Goal: Transaction & Acquisition: Book appointment/travel/reservation

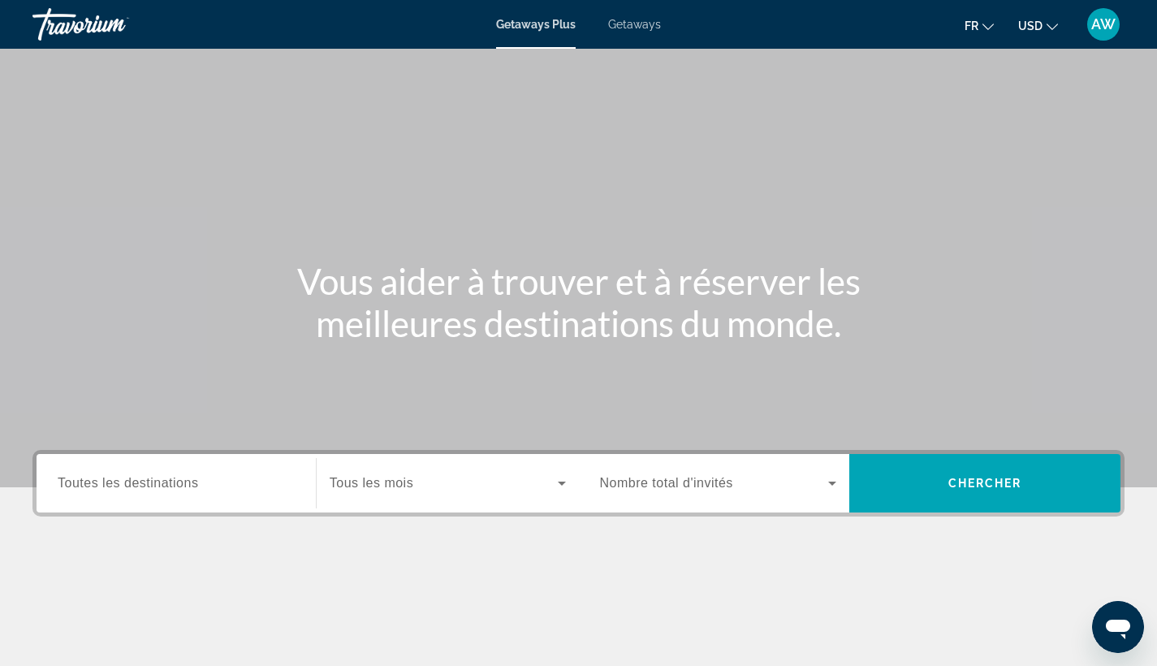
click at [1060, 39] on div "fr English Español Français Italiano Português русский USD USD ($) MXN (Mex$) C…" at bounding box center [900, 24] width 447 height 34
click at [1055, 37] on button "USD USD ($) MXN (Mex$) CAD (Can$) GBP (£) EUR (€) AUD (A$) NZD (NZ$) CNY (CN¥)" at bounding box center [1038, 26] width 40 height 24
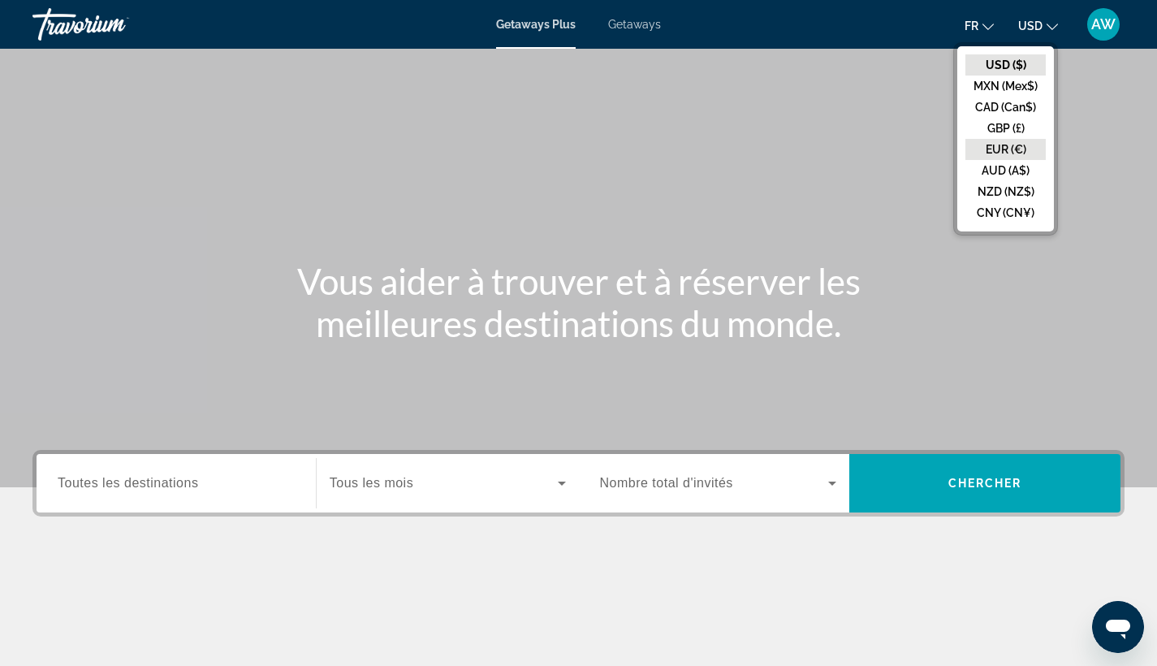
click at [1032, 140] on button "EUR (€)" at bounding box center [1005, 149] width 80 height 21
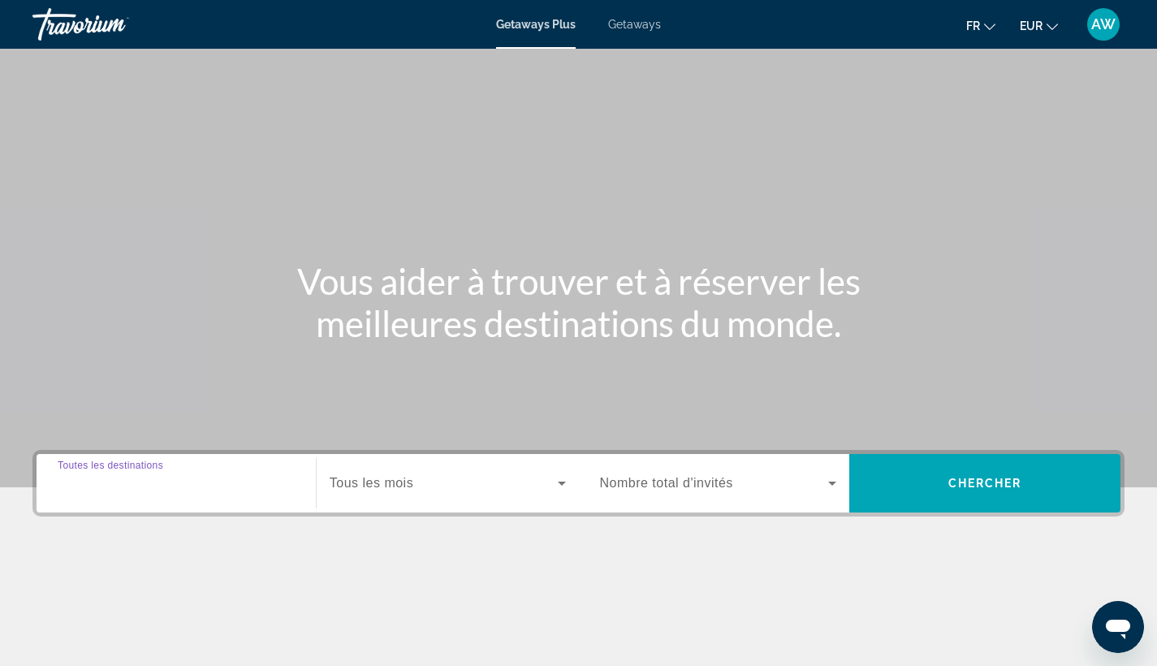
click at [245, 480] on input "Destination Toutes les destinations" at bounding box center [176, 483] width 237 height 19
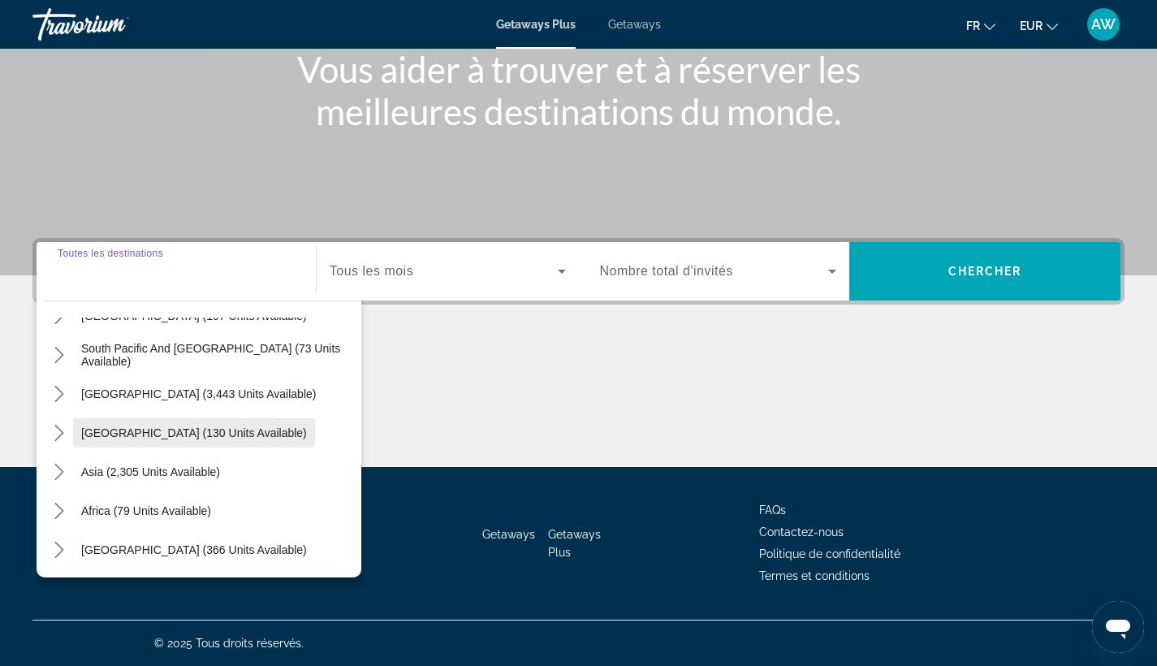
scroll to position [263, 0]
click at [65, 467] on icon "Toggle Asia (2,305 units available) submenu" at bounding box center [59, 472] width 16 height 16
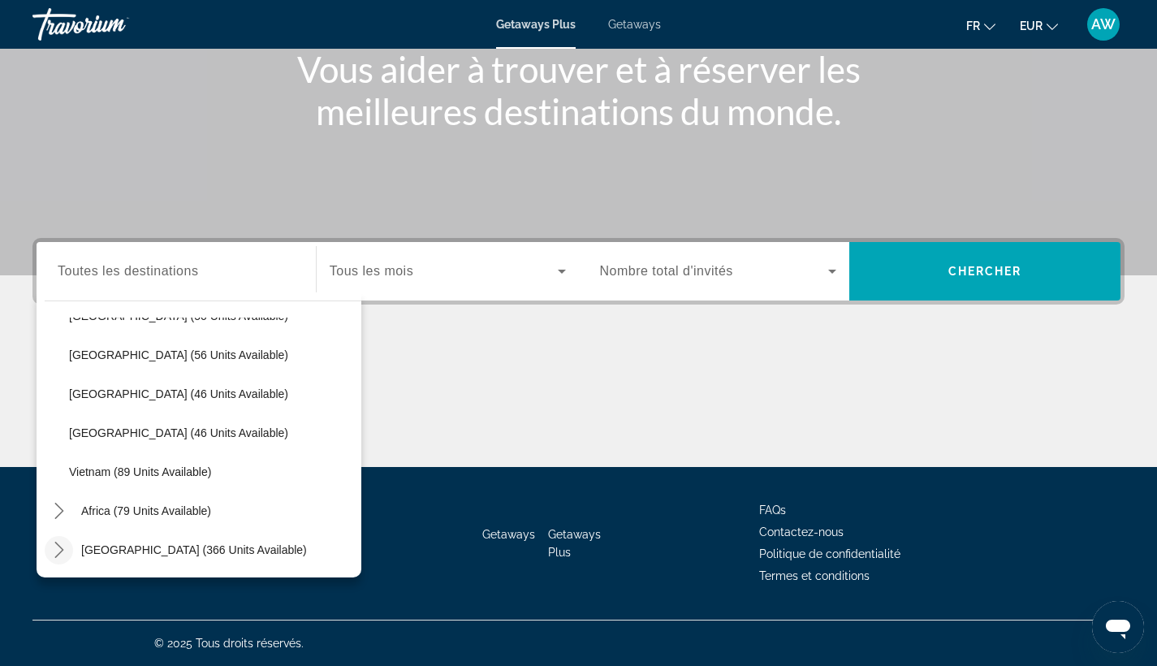
scroll to position [653, 0]
click at [58, 546] on icon "Toggle Middle East (366 units available) submenu" at bounding box center [59, 549] width 16 height 16
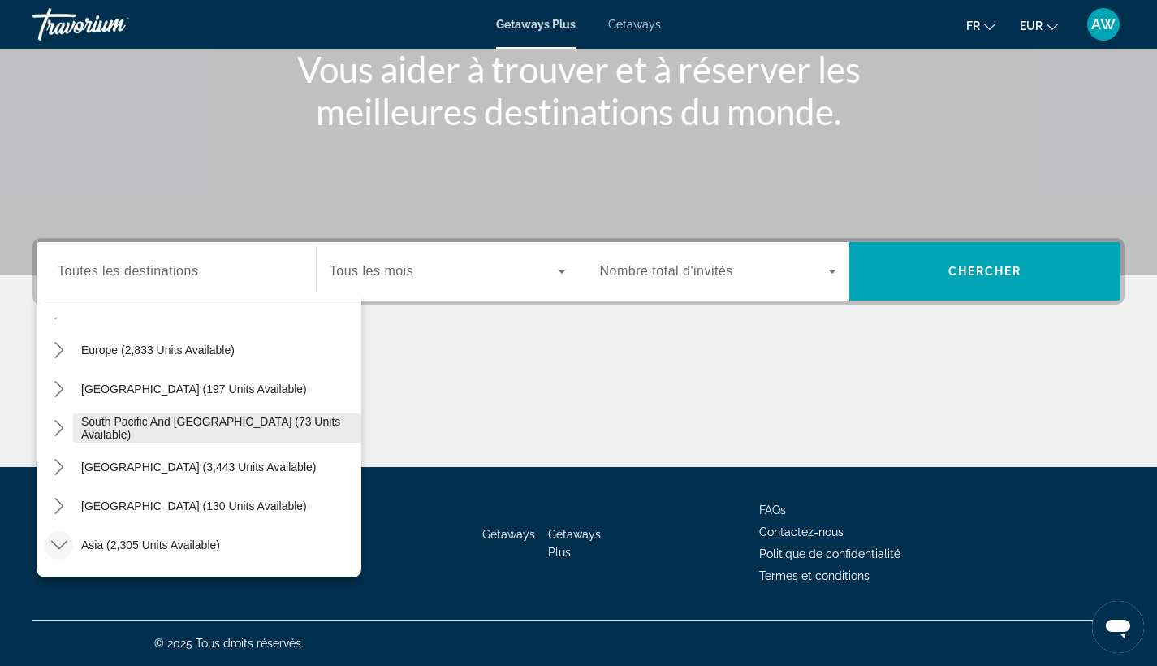
scroll to position [190, 0]
click at [65, 436] on mat-icon "Toggle South Pacific and Oceania (73 units available) submenu" at bounding box center [59, 428] width 28 height 28
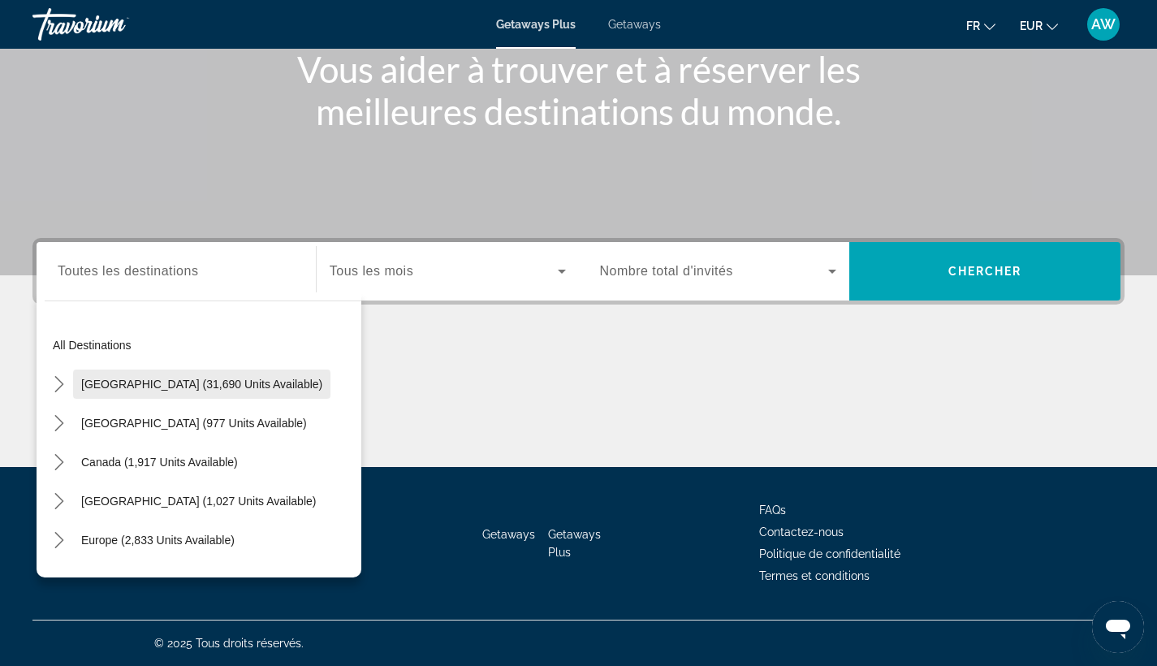
scroll to position [0, 0]
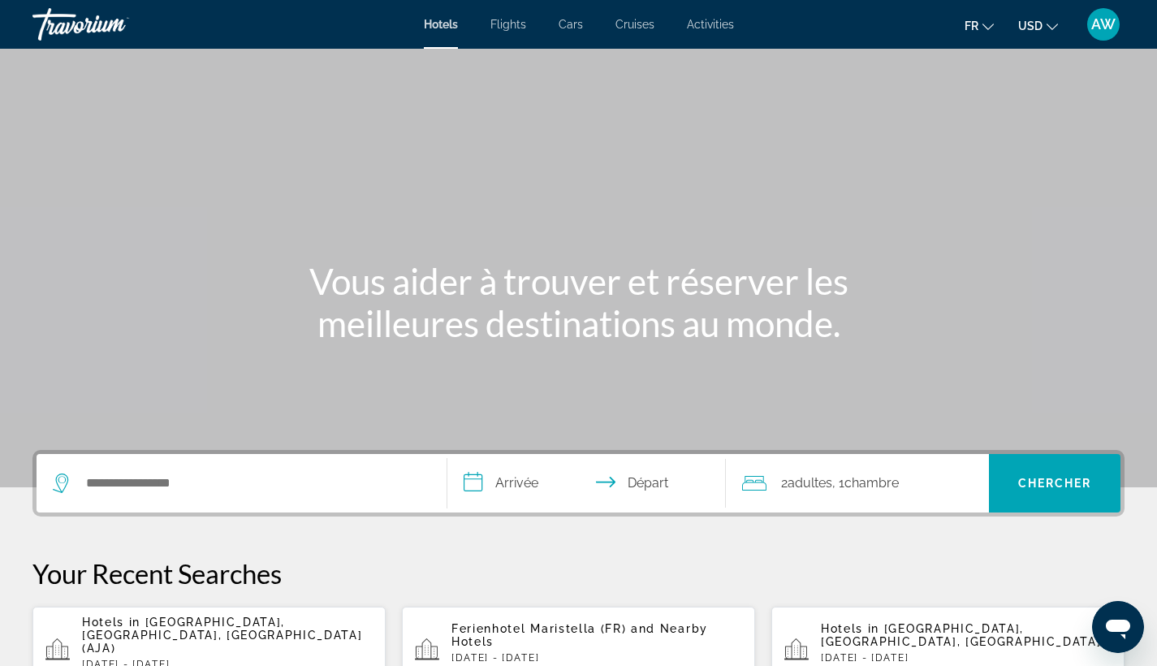
click at [1033, 25] on span "USD" at bounding box center [1030, 25] width 24 height 13
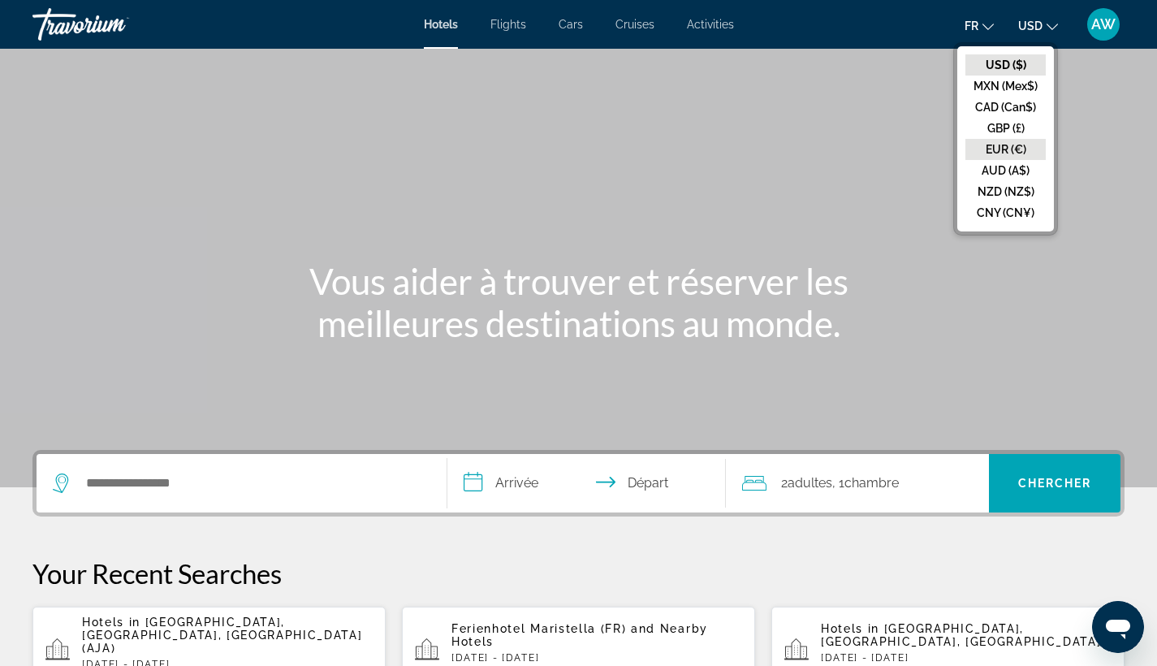
click at [1007, 142] on button "EUR (€)" at bounding box center [1005, 149] width 80 height 21
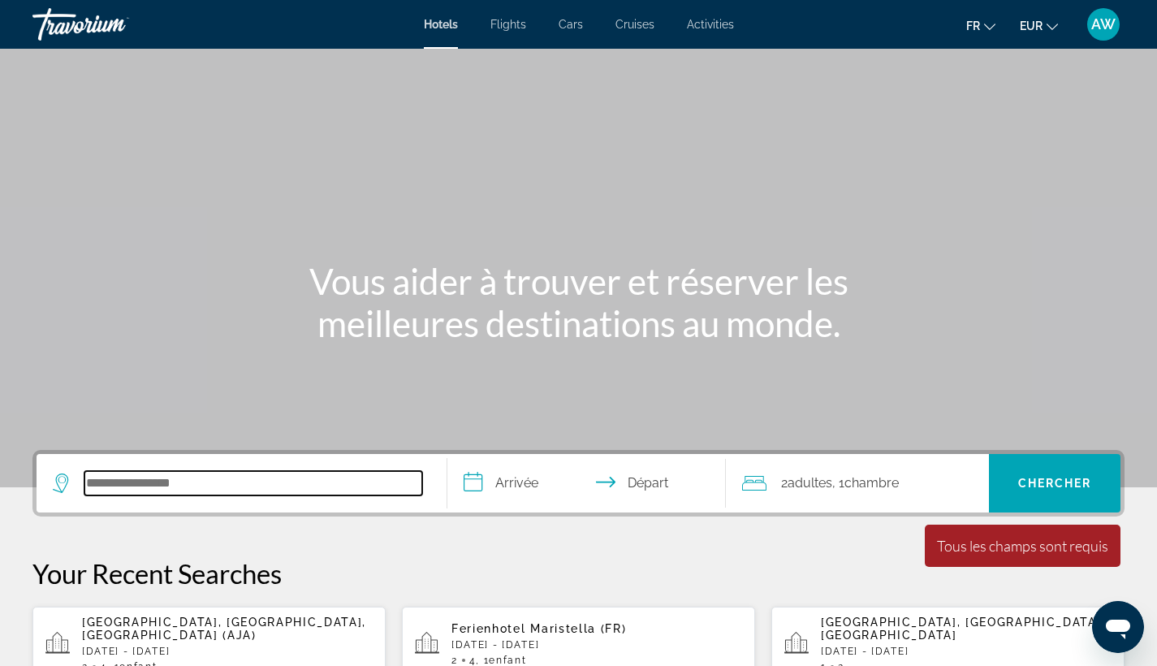
click at [193, 484] on input "Search hotel destination" at bounding box center [253, 483] width 338 height 24
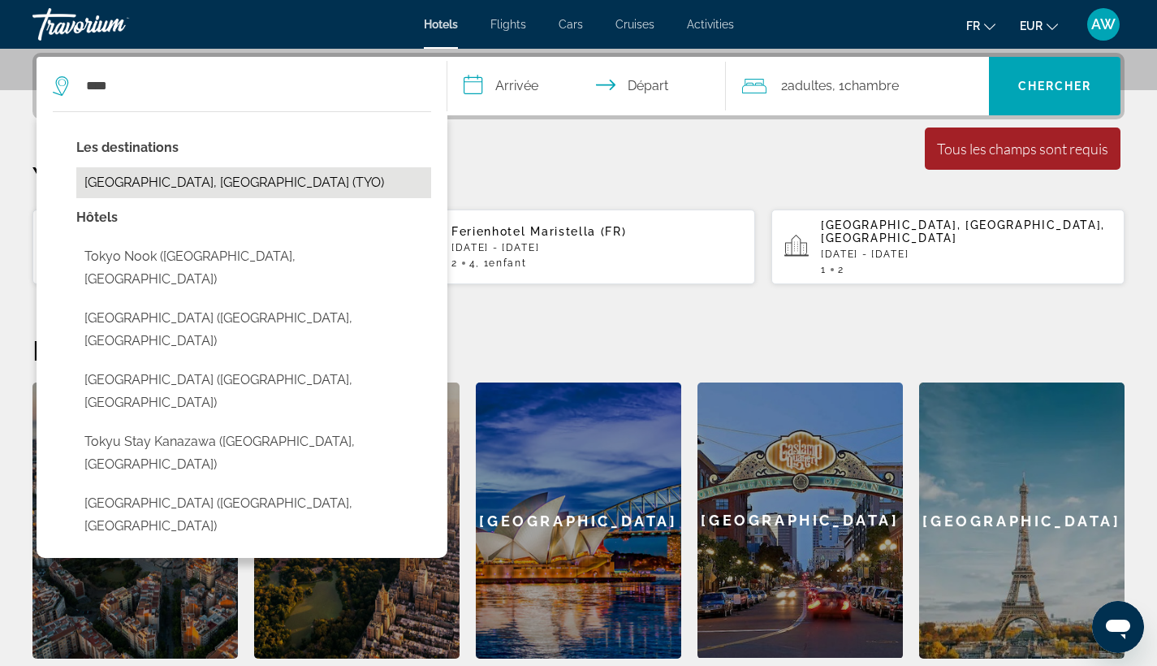
click at [227, 189] on button "[GEOGRAPHIC_DATA], [GEOGRAPHIC_DATA] (TYO)" at bounding box center [253, 182] width 355 height 31
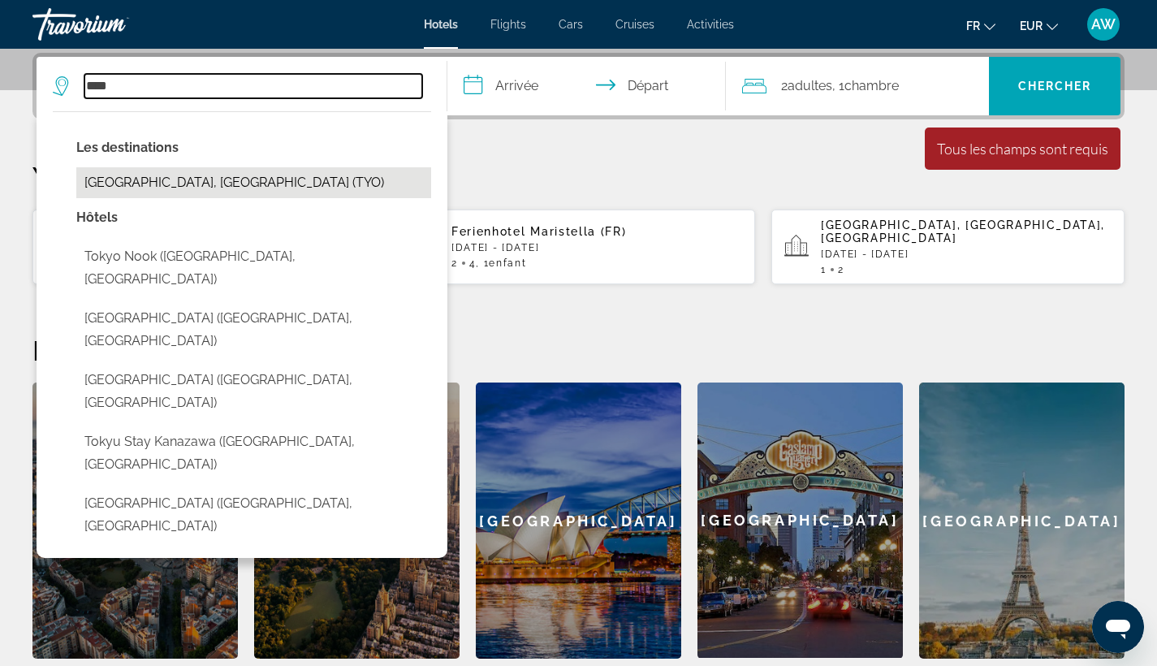
type input "**********"
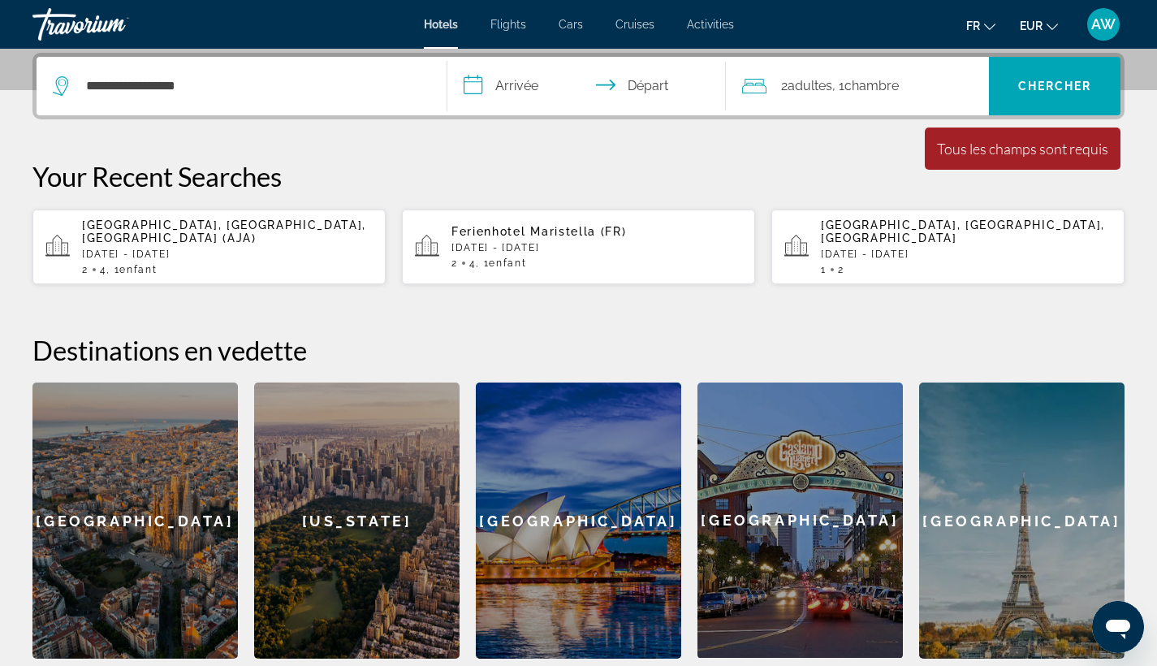
click at [511, 95] on input "**********" at bounding box center [590, 88] width 286 height 63
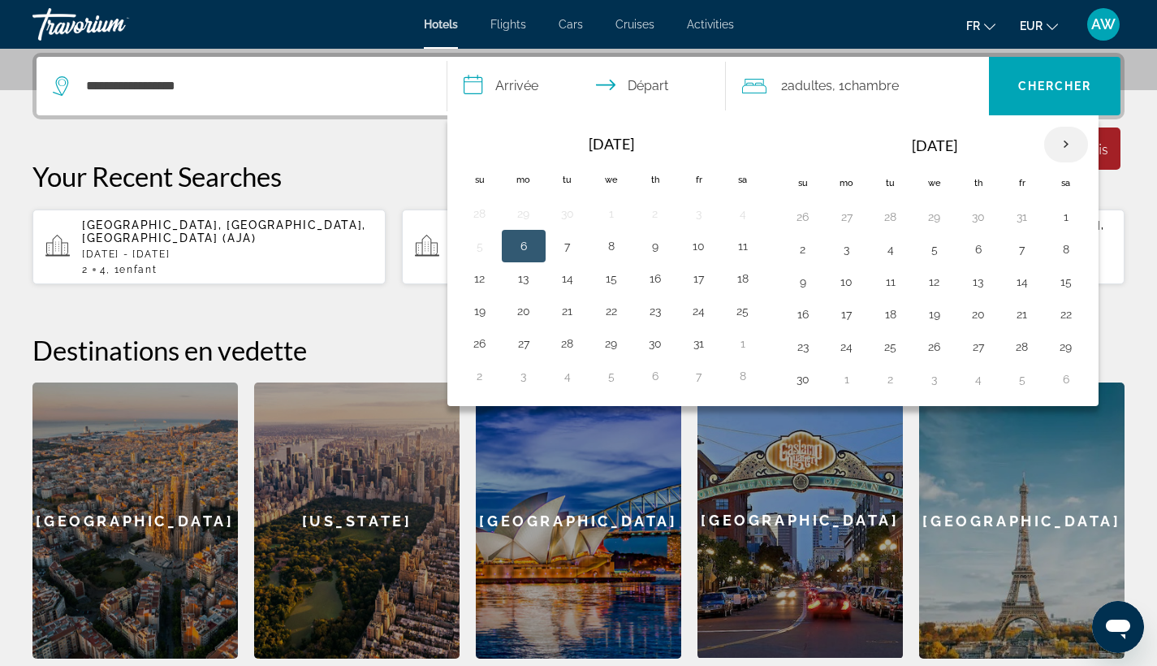
click at [1072, 140] on th "Next month" at bounding box center [1066, 145] width 44 height 36
click at [1070, 157] on th "Next month" at bounding box center [1066, 145] width 44 height 36
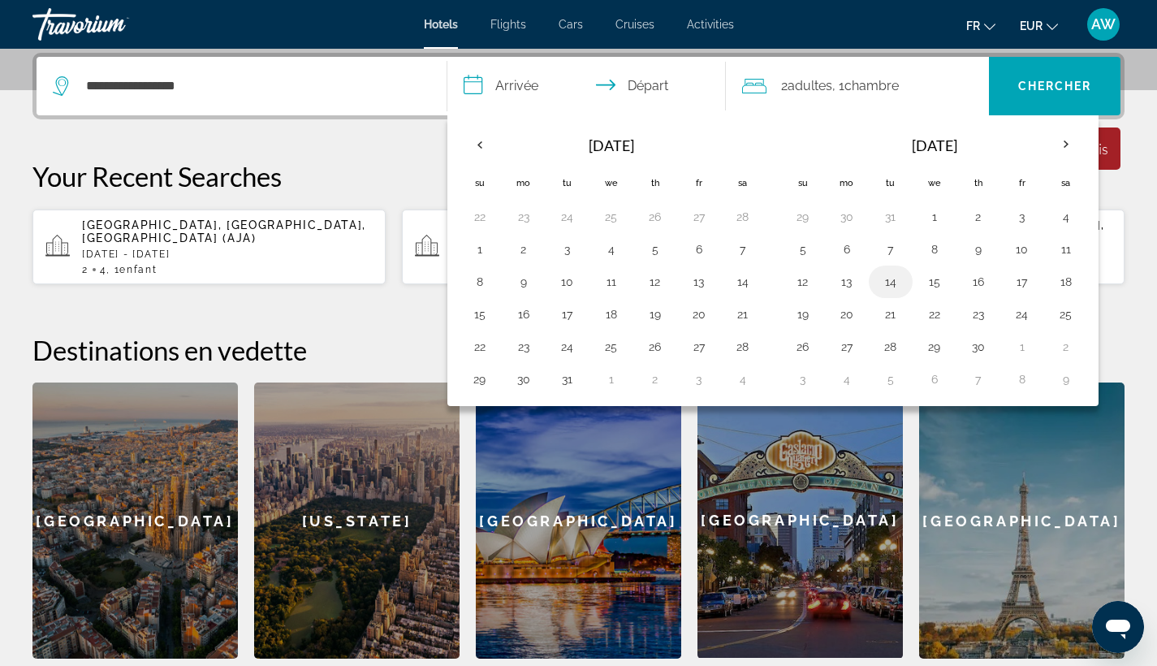
click at [895, 290] on button "14" at bounding box center [891, 281] width 26 height 23
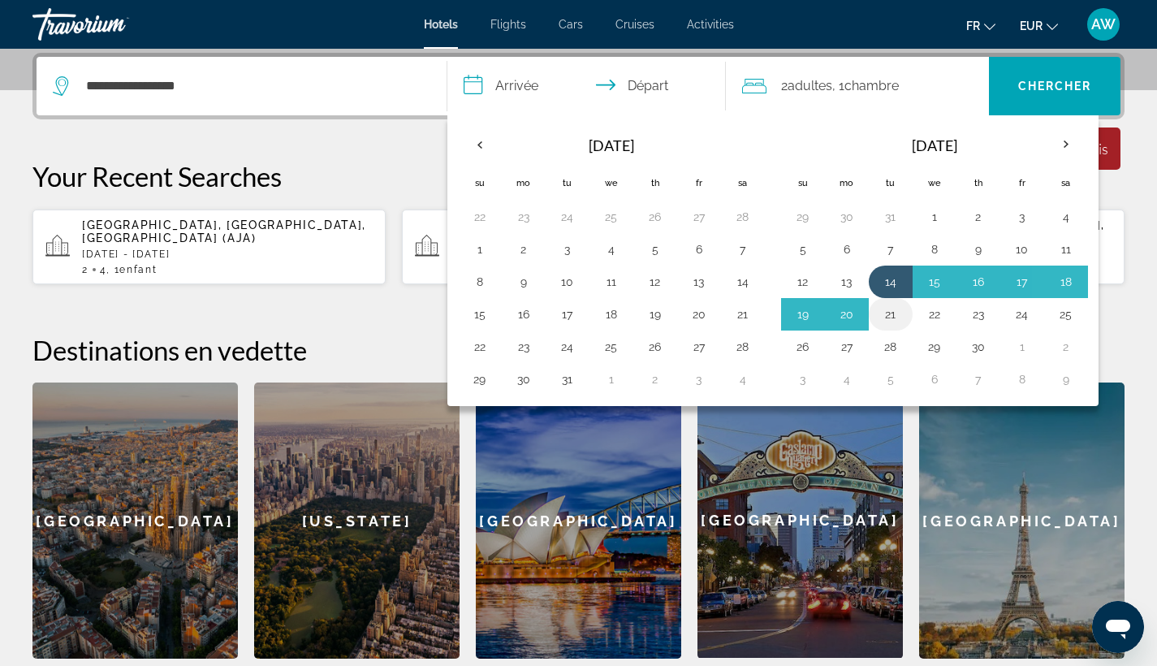
click at [895, 315] on button "21" at bounding box center [891, 314] width 26 height 23
type input "**********"
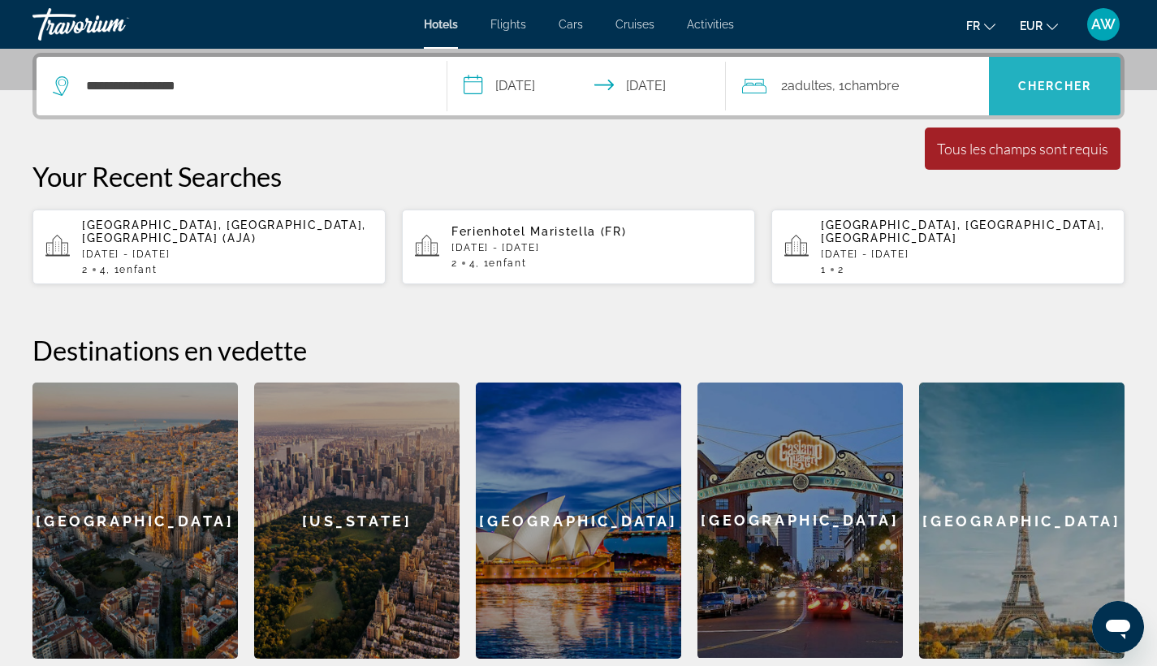
click at [1021, 100] on span "Search" at bounding box center [1055, 86] width 132 height 39
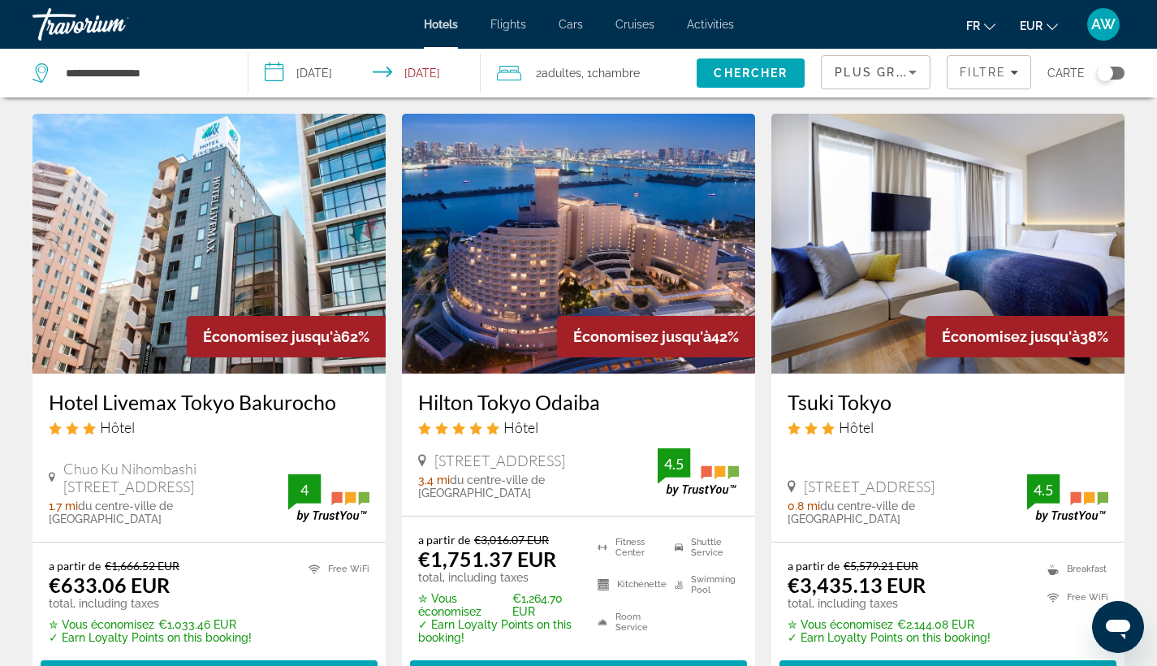
scroll to position [39, 0]
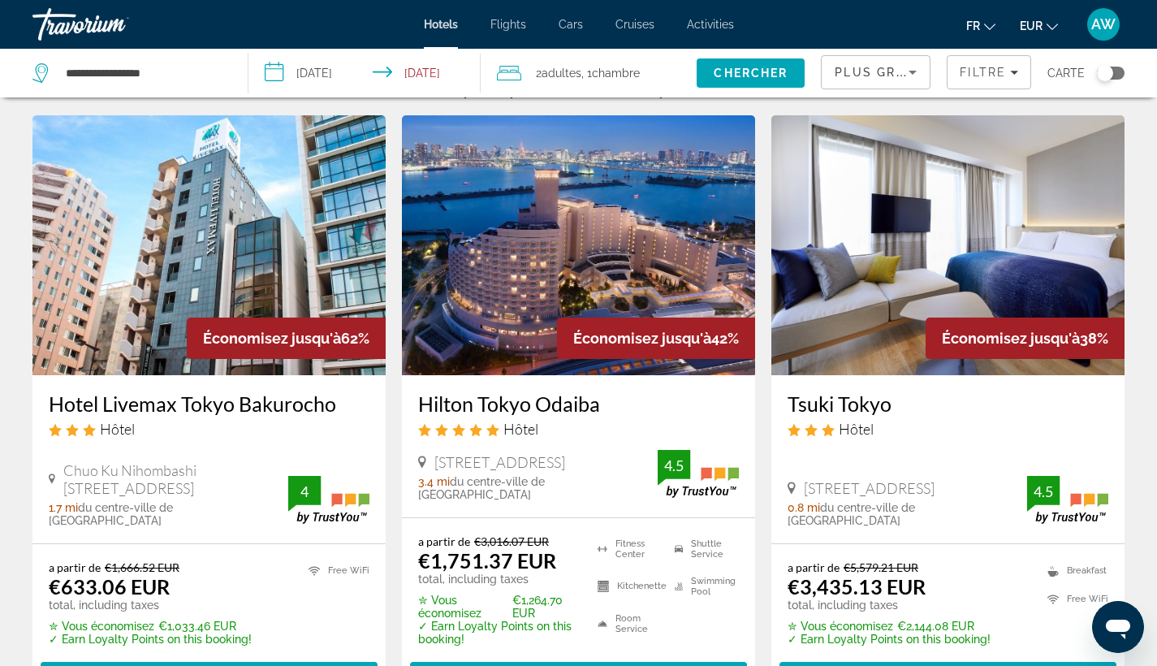
drag, startPoint x: 43, startPoint y: 404, endPoint x: 331, endPoint y: 404, distance: 288.2
click at [331, 404] on div "Hotel Livemax Tokyo Bakurocho Hôtel Chuo Ku Nihombashi Bakurocho 1 7 20, [GEOGR…" at bounding box center [208, 459] width 353 height 168
copy h3 "Hotel Livemax Tokyo Bakurocho"
click at [389, 388] on app-hotels-search-item "Économisez jusqu'à 62% Hotel Livemax Tokyo Bakurocho Hôtel Chuo Ku Nihombashi B…" at bounding box center [208, 411] width 369 height 592
click at [860, 64] on div "Plus grandes économies" at bounding box center [872, 72] width 74 height 19
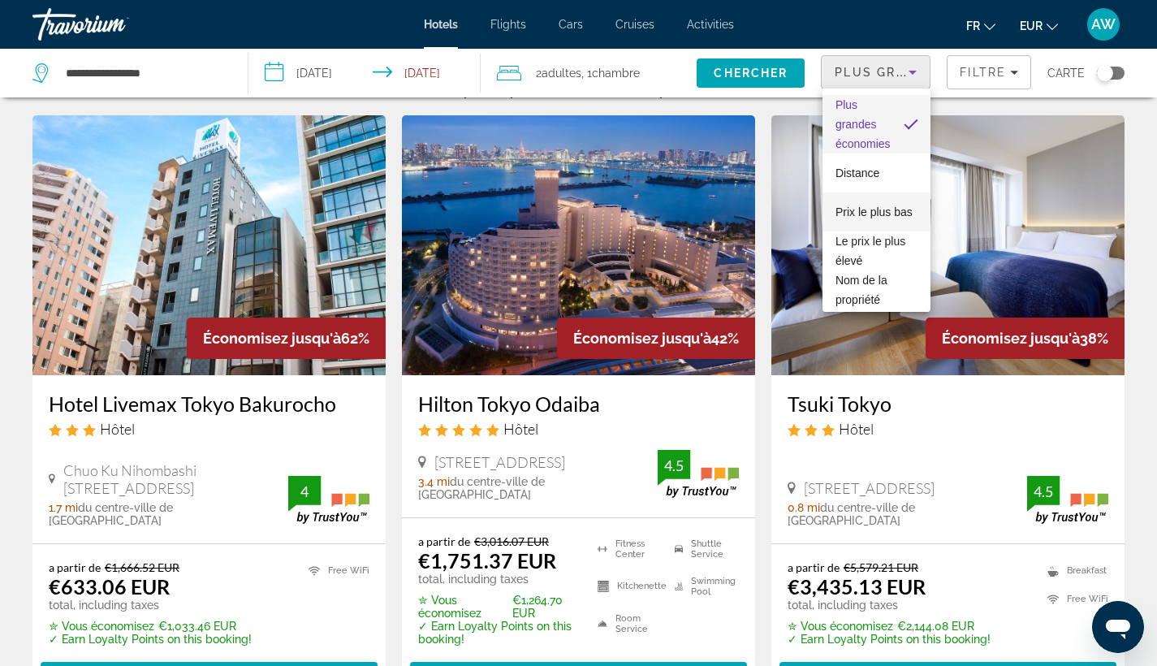
click at [856, 209] on span "Prix le plus bas" at bounding box center [873, 211] width 77 height 19
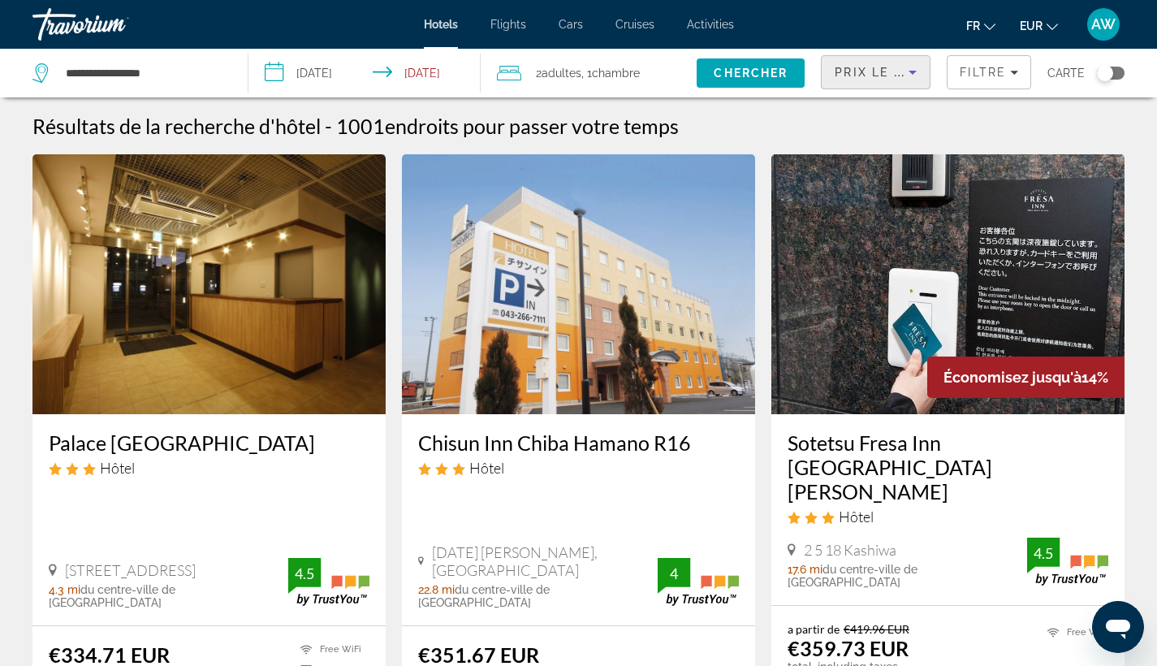
click at [1036, 75] on div "Prix le plus bas Filtre Carte" at bounding box center [973, 73] width 304 height 49
click at [1016, 75] on icon "Filters" at bounding box center [1014, 72] width 8 height 8
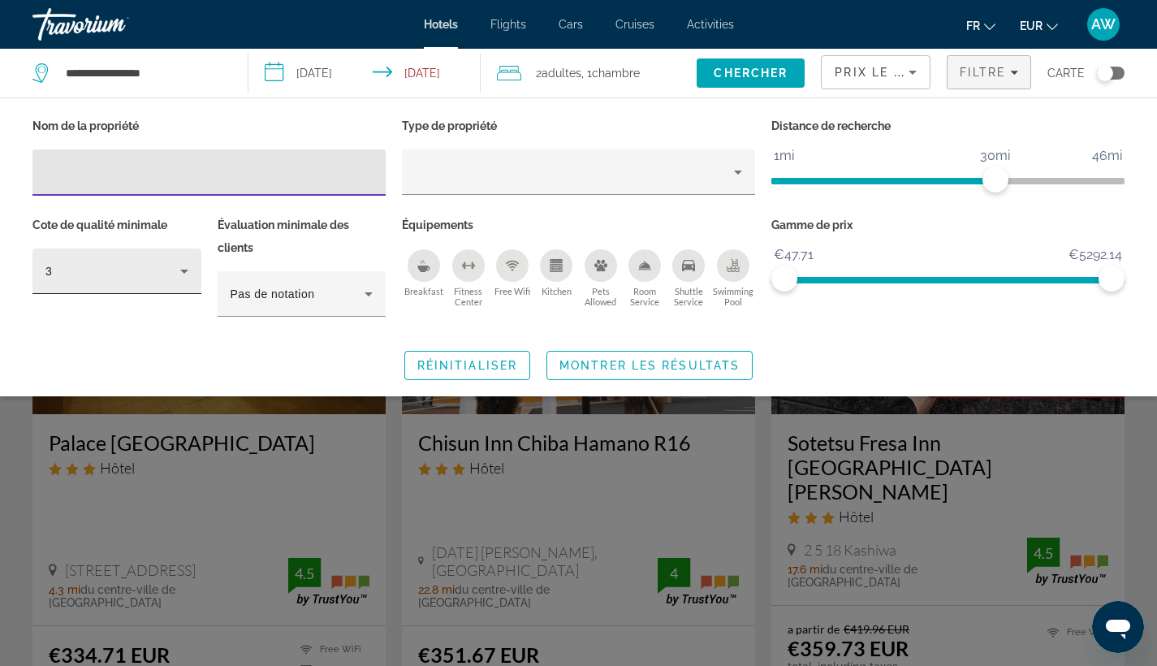
click at [172, 271] on div "3" at bounding box center [112, 270] width 135 height 19
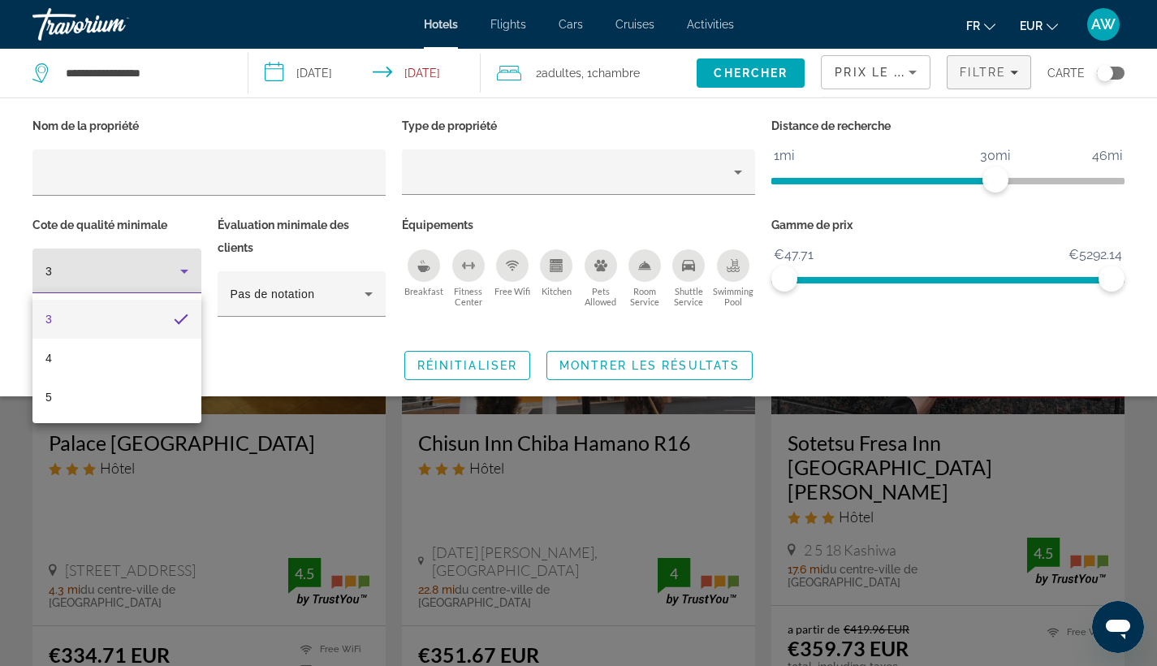
click at [175, 271] on div at bounding box center [578, 333] width 1157 height 666
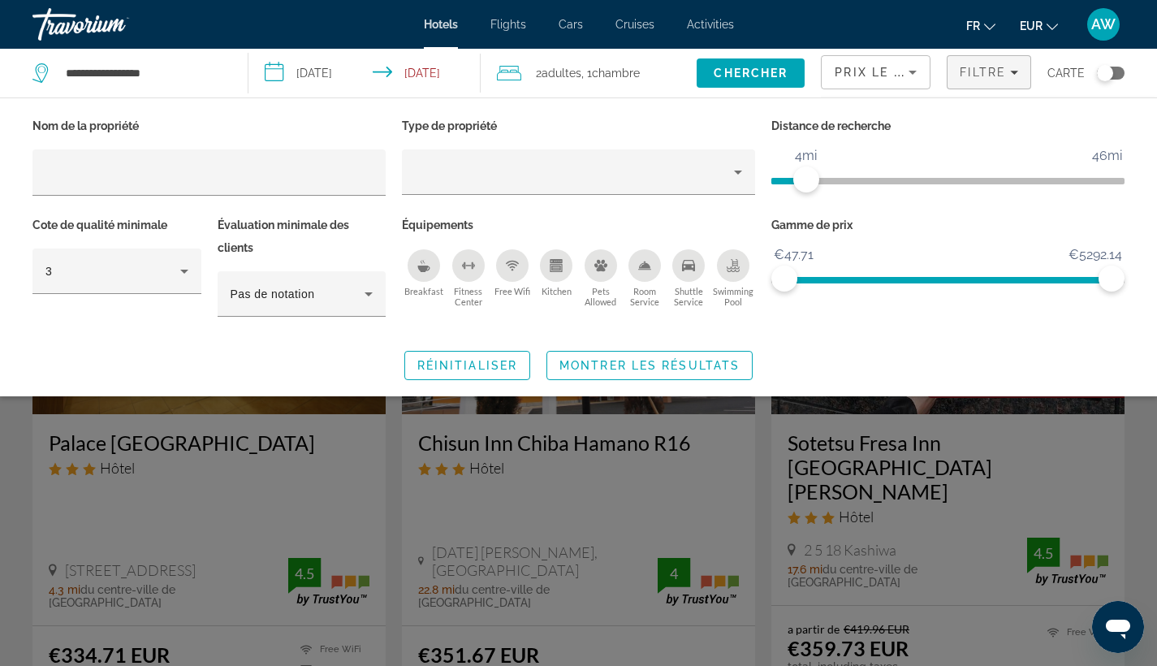
click at [806, 182] on span "ngx-slider" at bounding box center [788, 181] width 35 height 6
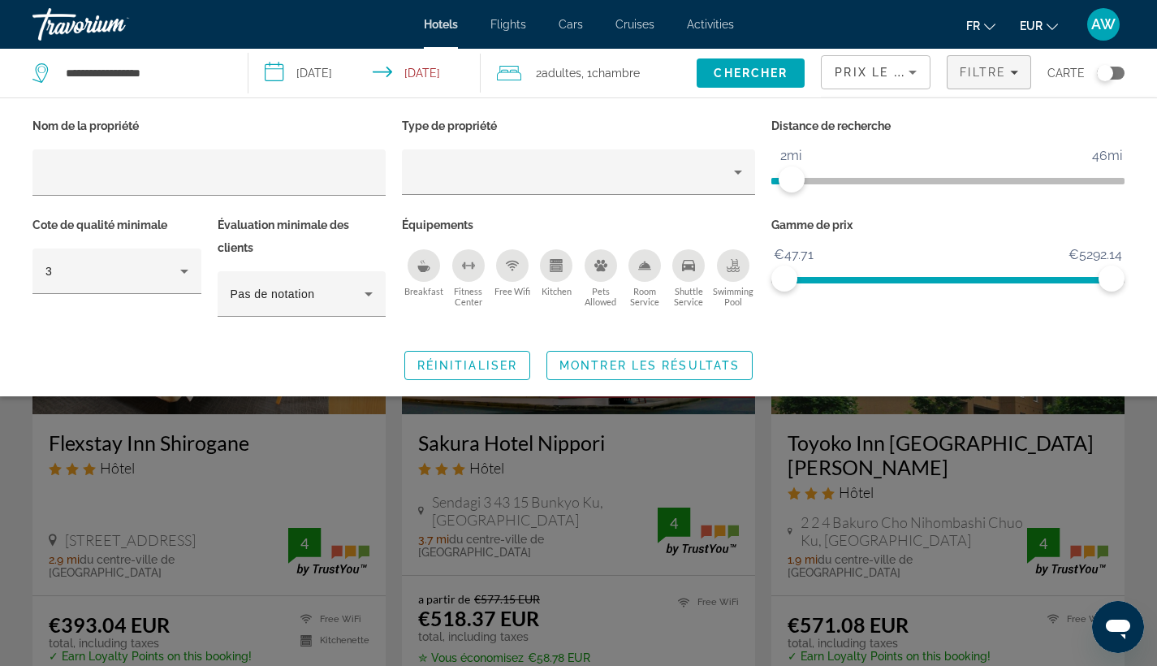
click at [791, 181] on ngx-slider "1mi 46mi 2mi" at bounding box center [947, 179] width 353 height 3
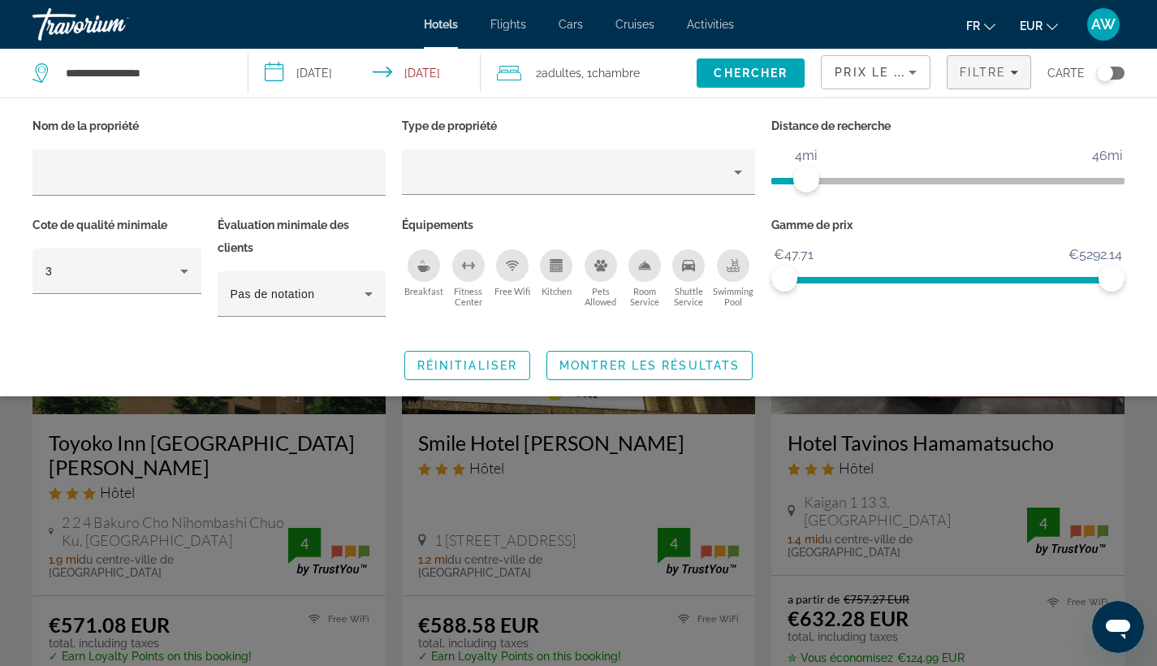
click at [807, 179] on ngx-slider "1mi 46mi 4mi" at bounding box center [947, 179] width 353 height 3
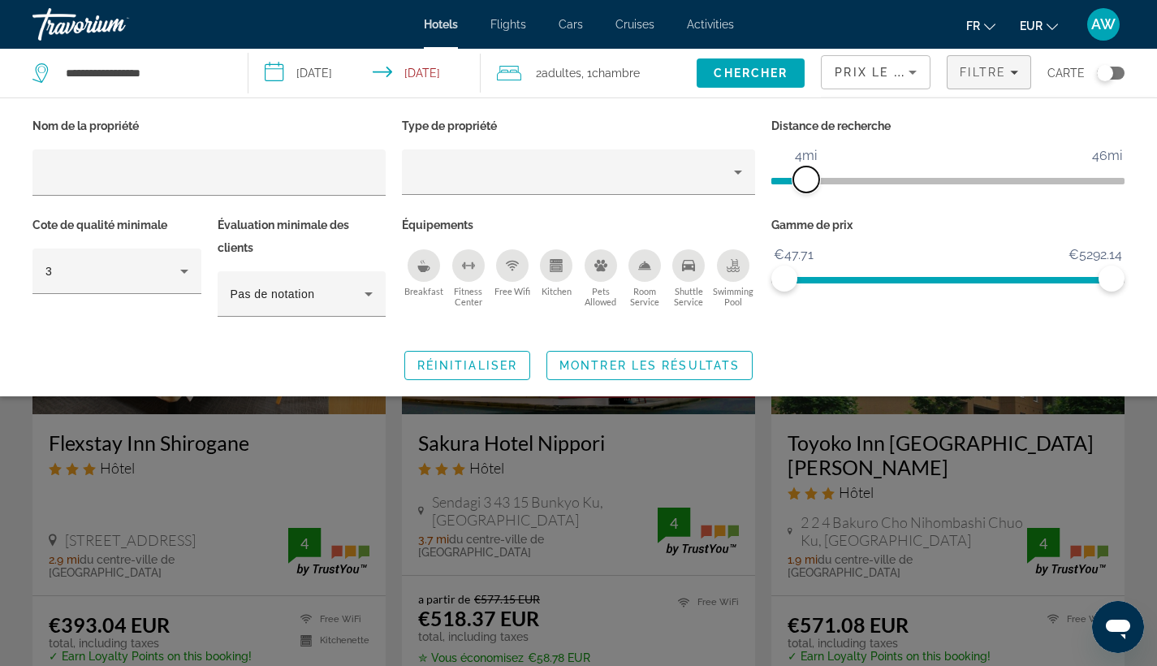
click at [801, 179] on span "ngx-slider" at bounding box center [806, 179] width 26 height 26
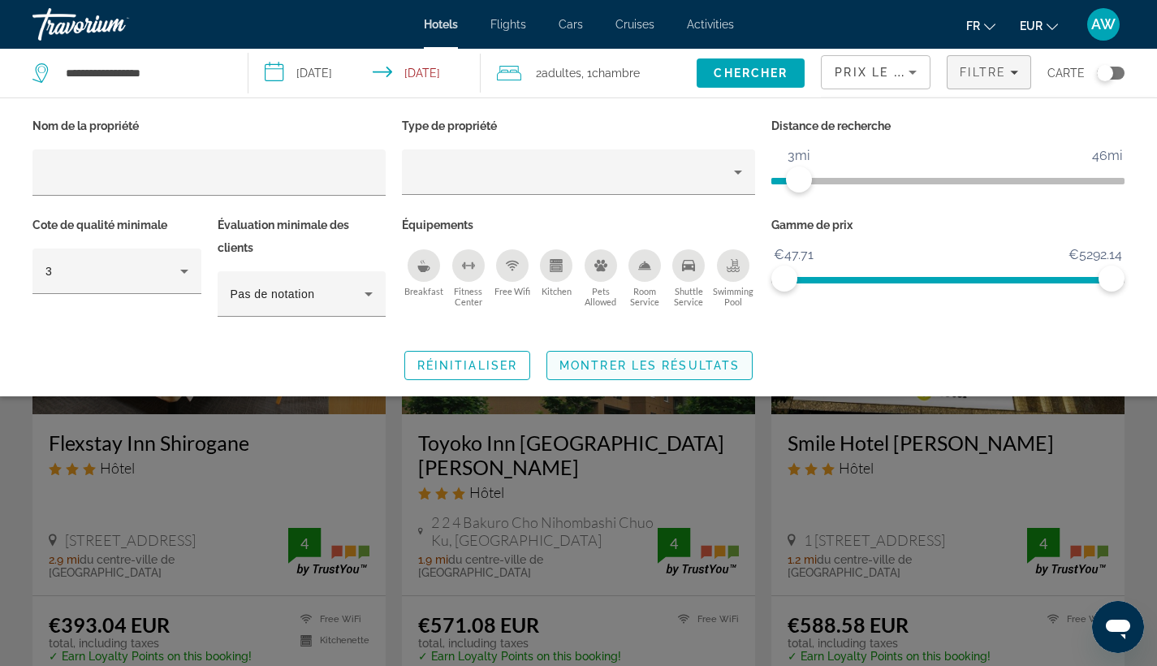
click at [587, 366] on span "Montrer les résultats" at bounding box center [649, 365] width 180 height 13
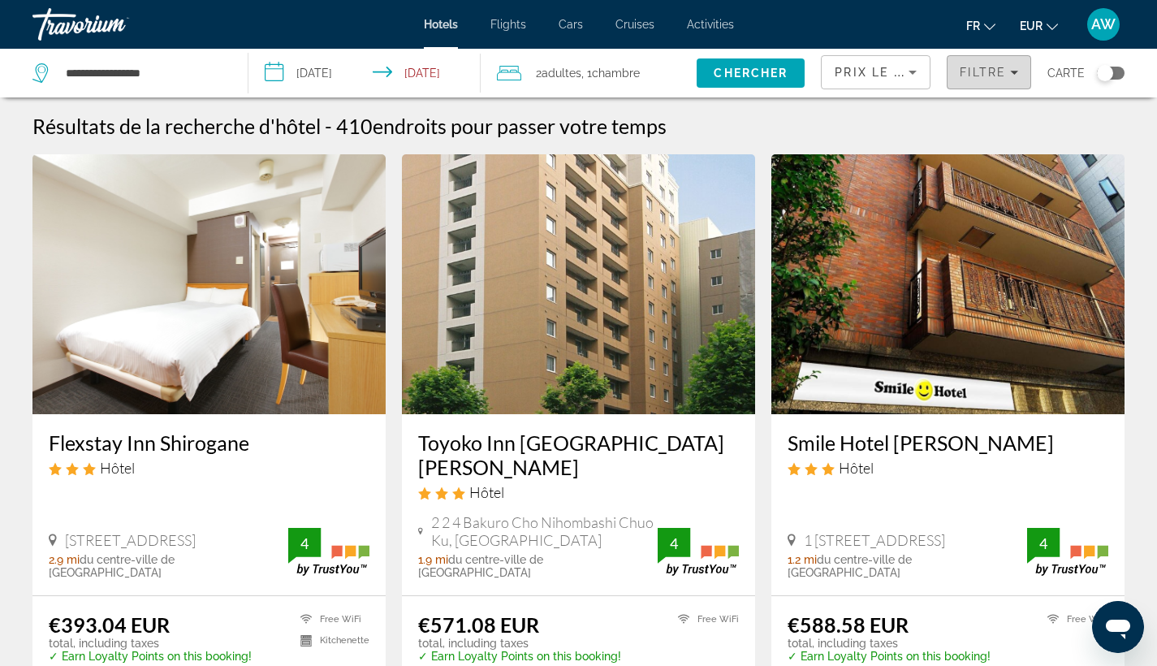
click at [984, 80] on span "Filters" at bounding box center [988, 72] width 83 height 39
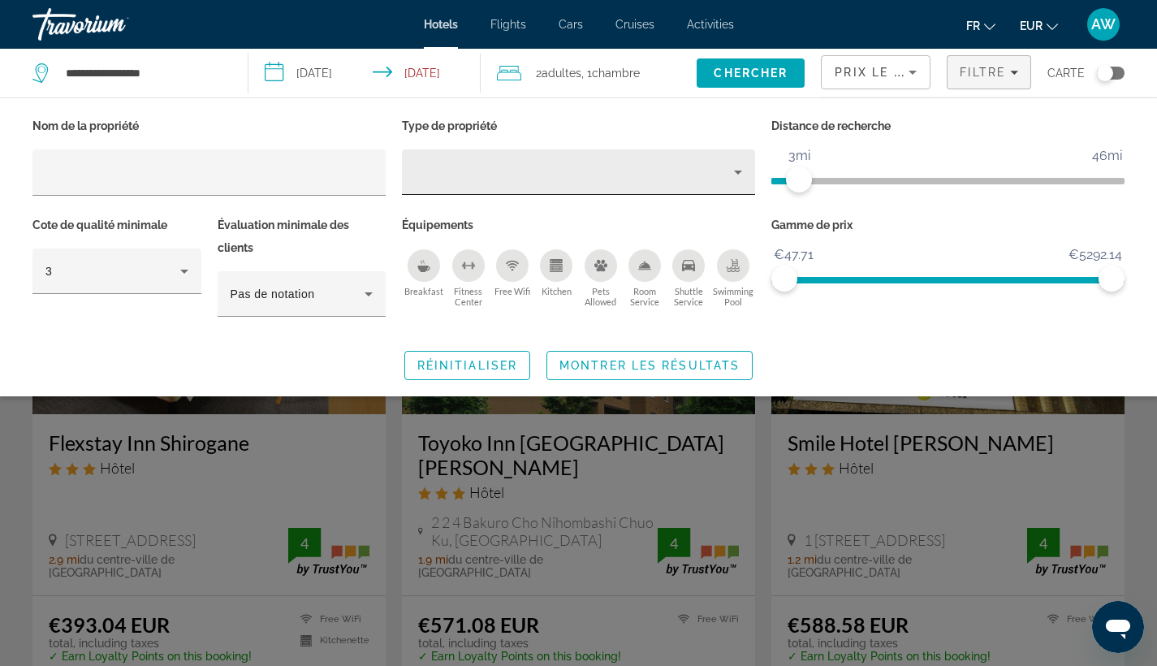
click at [582, 162] on div "Hotel Filters" at bounding box center [578, 171] width 327 height 45
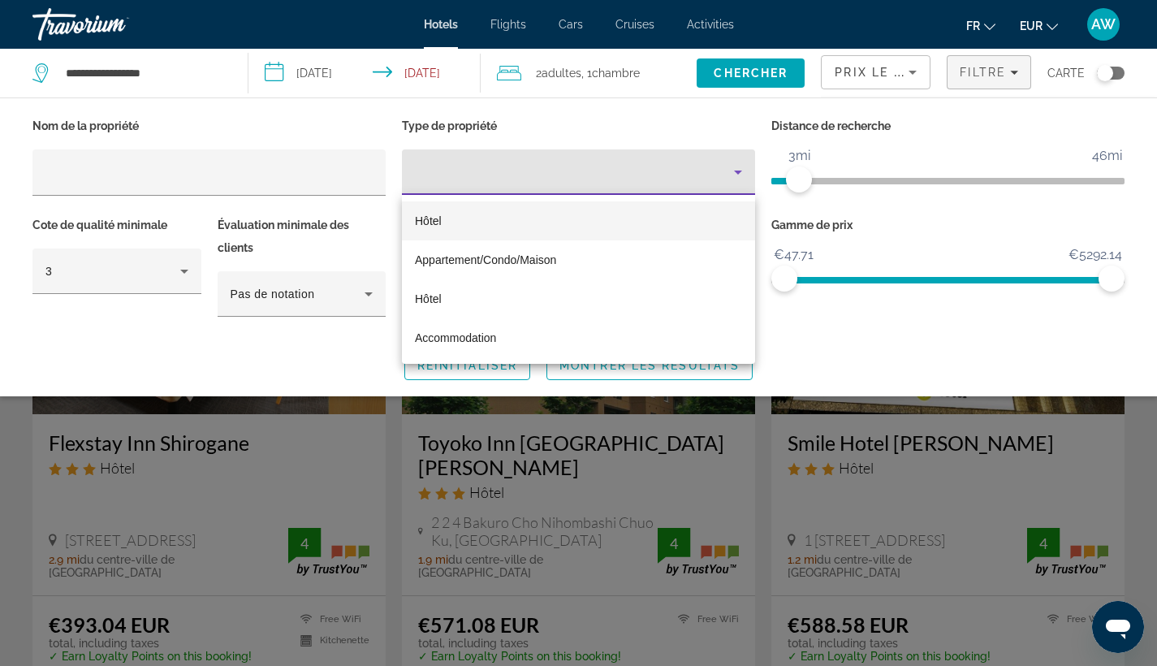
click at [551, 231] on mat-option "Hôtel" at bounding box center [578, 220] width 353 height 39
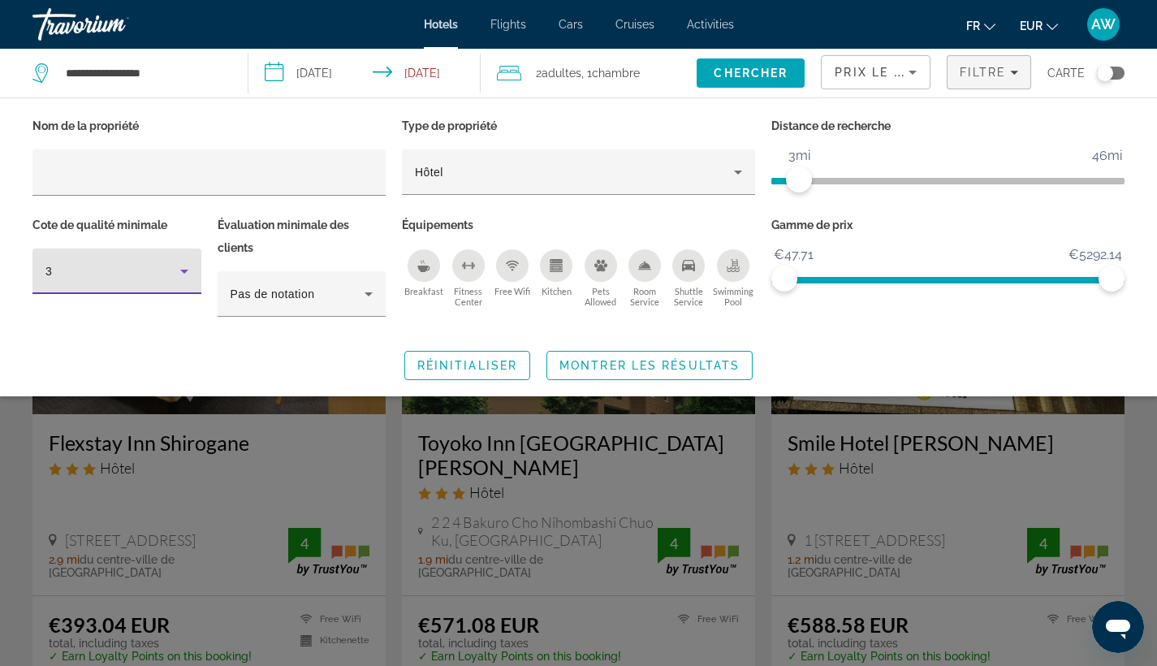
click at [101, 275] on div "3" at bounding box center [112, 270] width 135 height 19
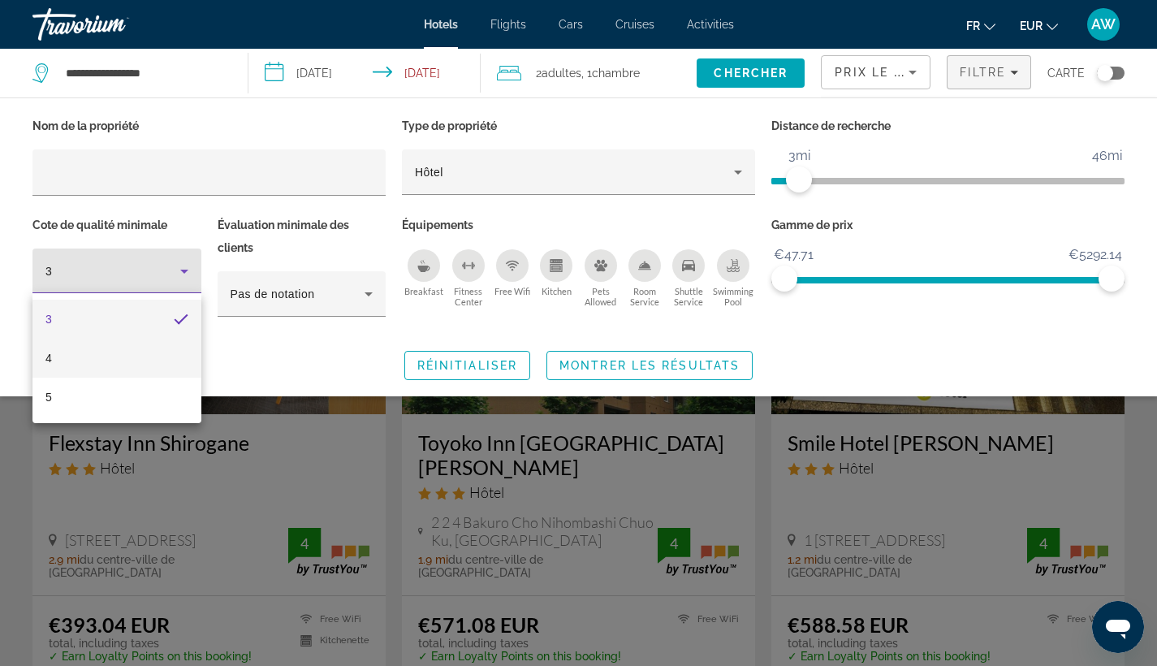
click at [121, 359] on mat-option "4" at bounding box center [116, 358] width 169 height 39
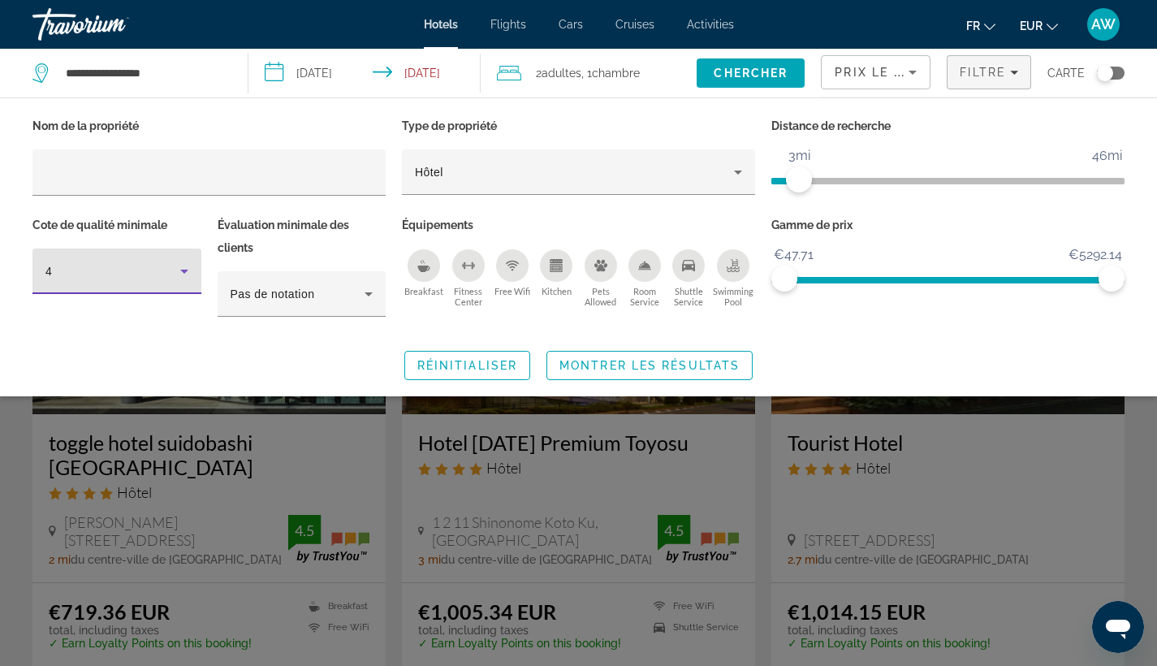
click at [153, 266] on div "4" at bounding box center [112, 270] width 135 height 19
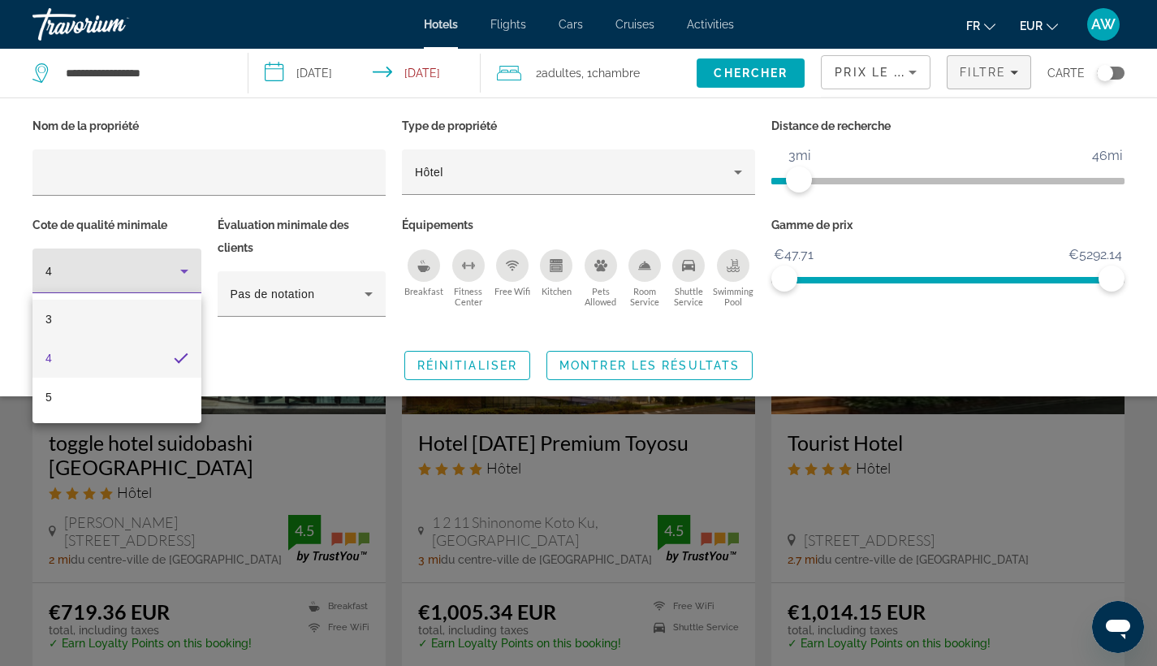
click at [146, 310] on mat-option "3" at bounding box center [116, 319] width 169 height 39
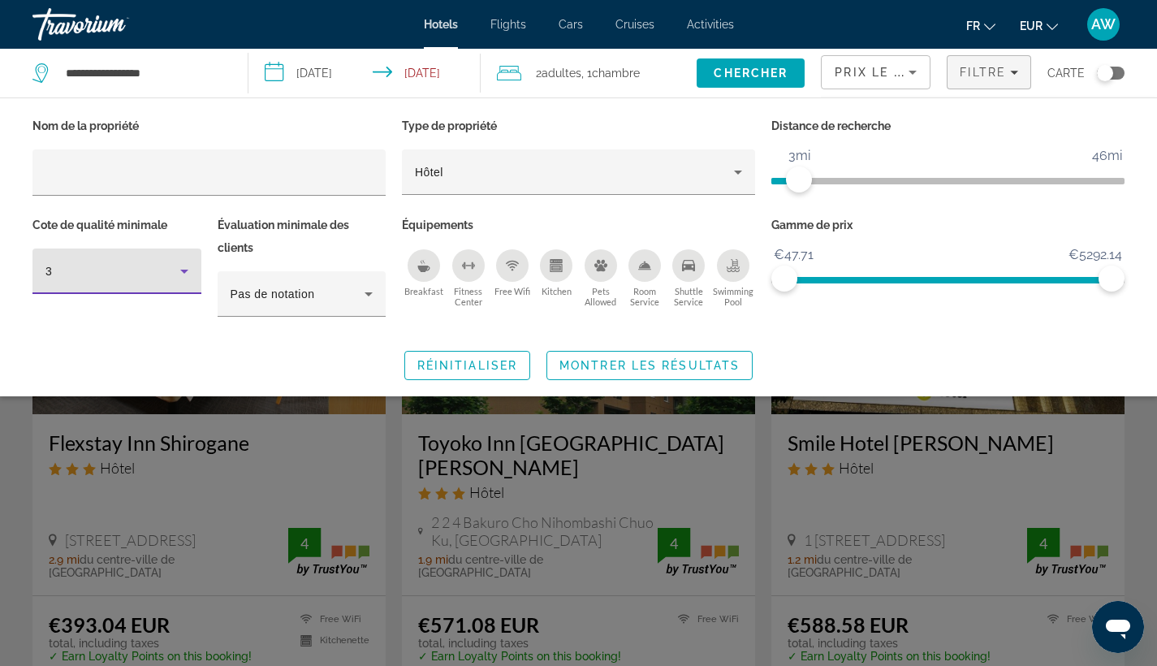
click at [824, 181] on span "ngx-slider" at bounding box center [947, 181] width 353 height 6
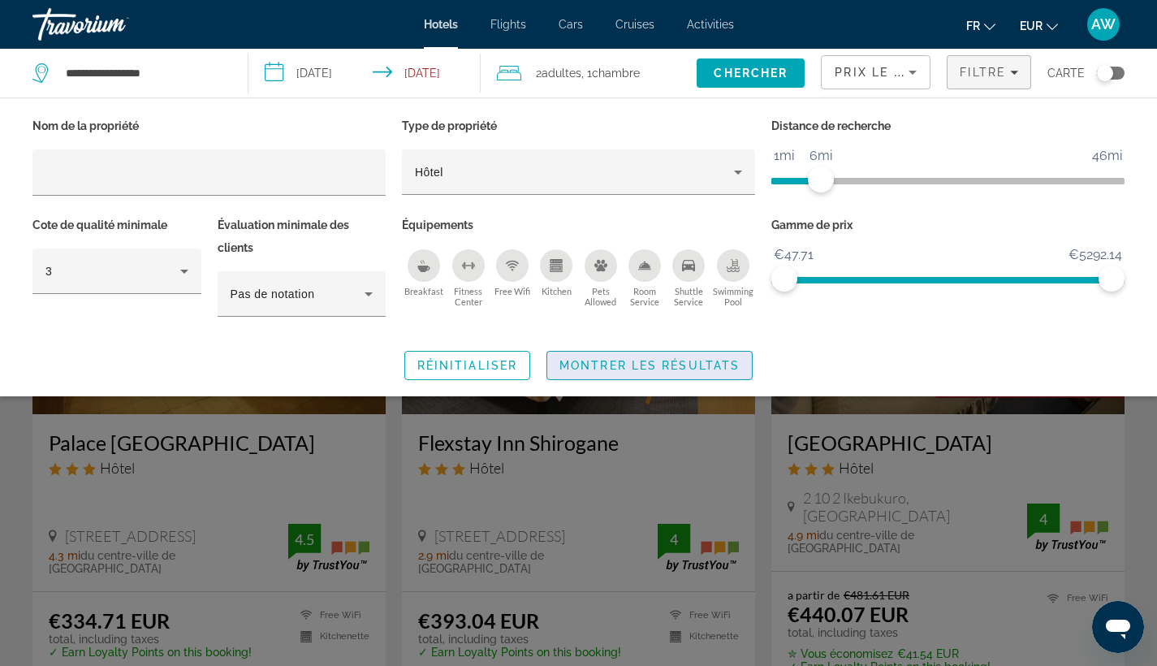
click at [637, 357] on span "Search widget" at bounding box center [649, 365] width 205 height 39
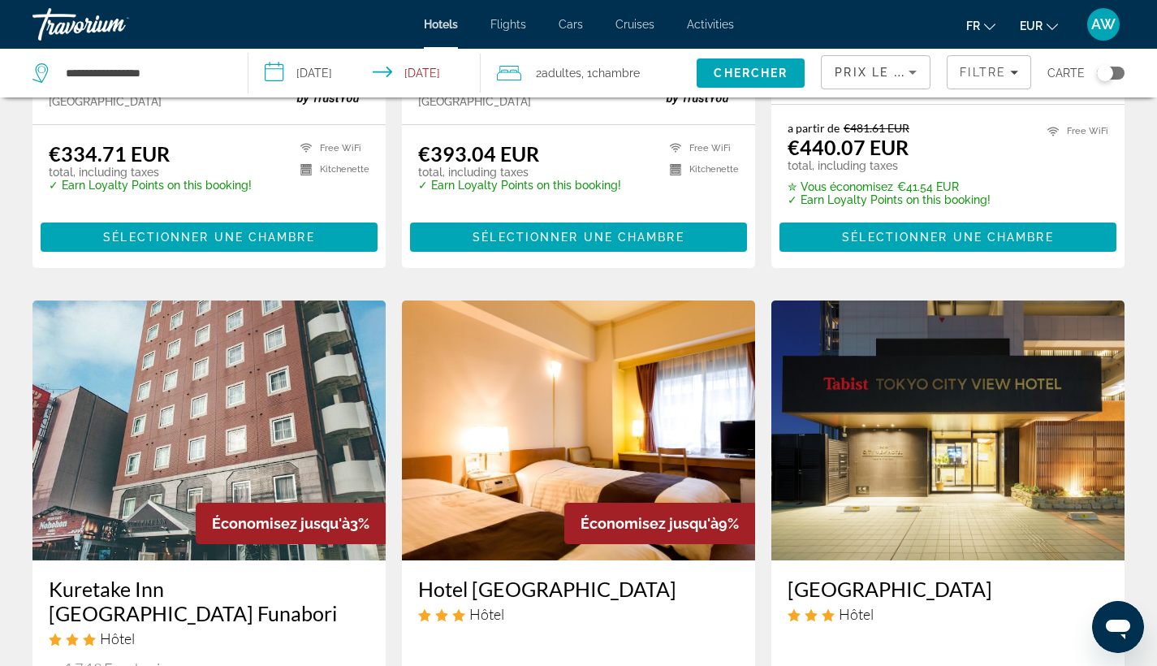
scroll to position [63, 0]
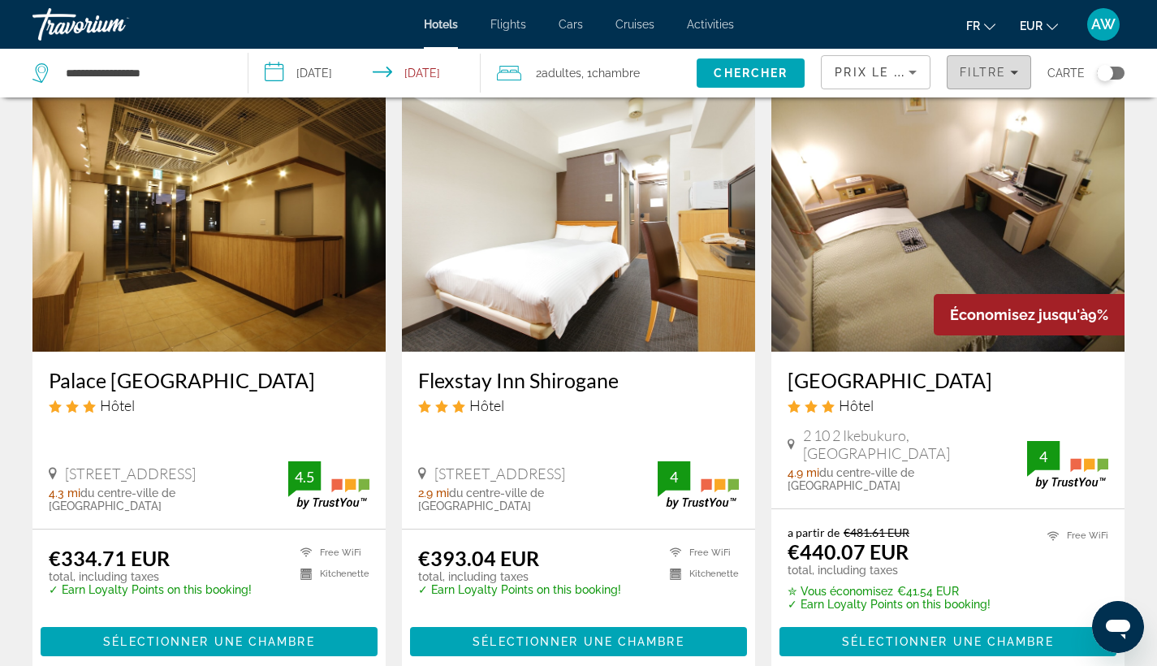
click at [975, 63] on span "Filters" at bounding box center [988, 72] width 83 height 39
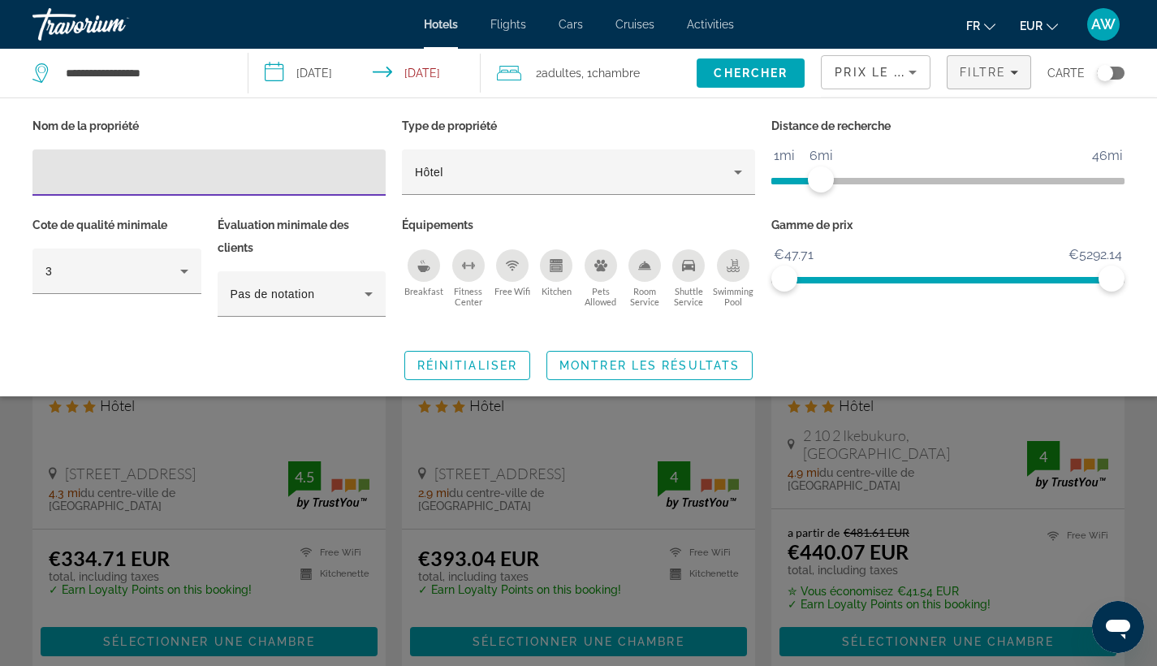
click at [792, 178] on ngx-slider "1mi 46mi 6mi" at bounding box center [947, 179] width 353 height 3
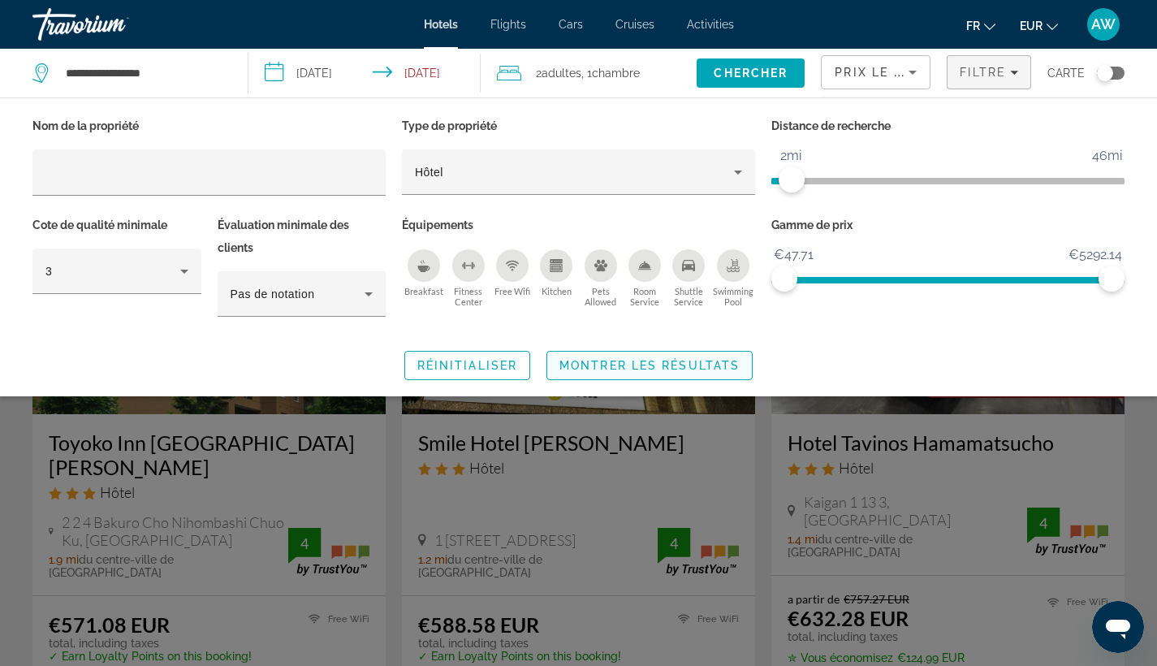
click at [645, 365] on span "Montrer les résultats" at bounding box center [649, 365] width 180 height 13
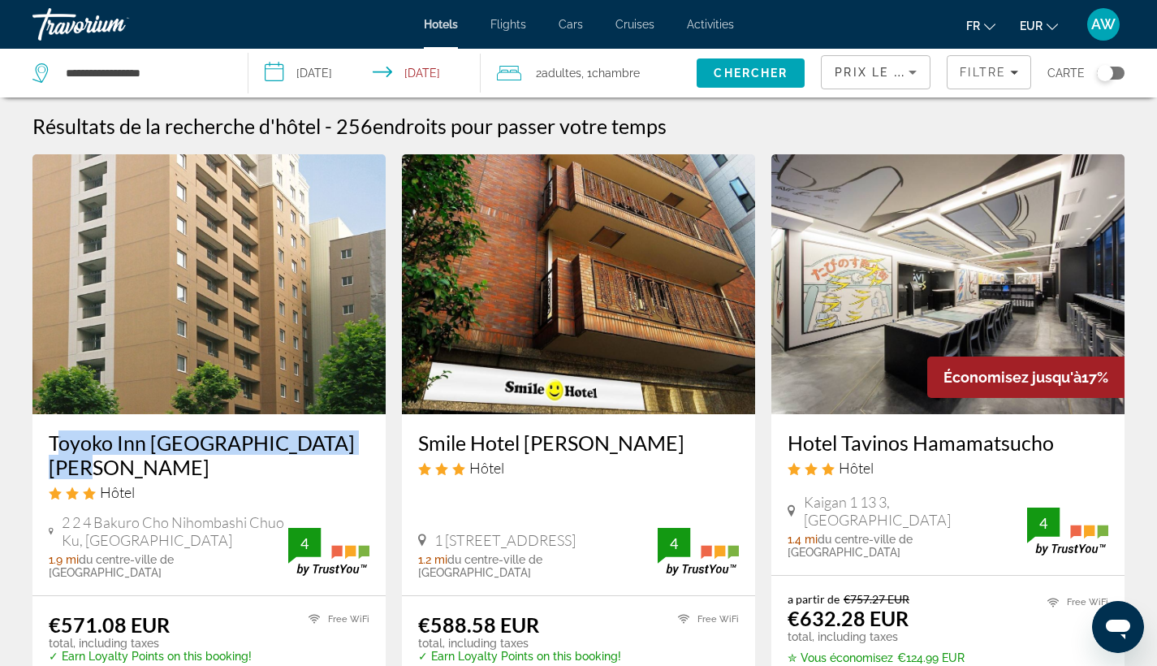
drag, startPoint x: 40, startPoint y: 446, endPoint x: 367, endPoint y: 449, distance: 327.2
click at [367, 449] on div "Toyoko Inn [GEOGRAPHIC_DATA] [PERSON_NAME] Hôtel 2 2 4 Bakuro Cho Nihombashi [G…" at bounding box center [208, 504] width 353 height 181
copy h3 "Toyoko Inn [GEOGRAPHIC_DATA] [PERSON_NAME]"
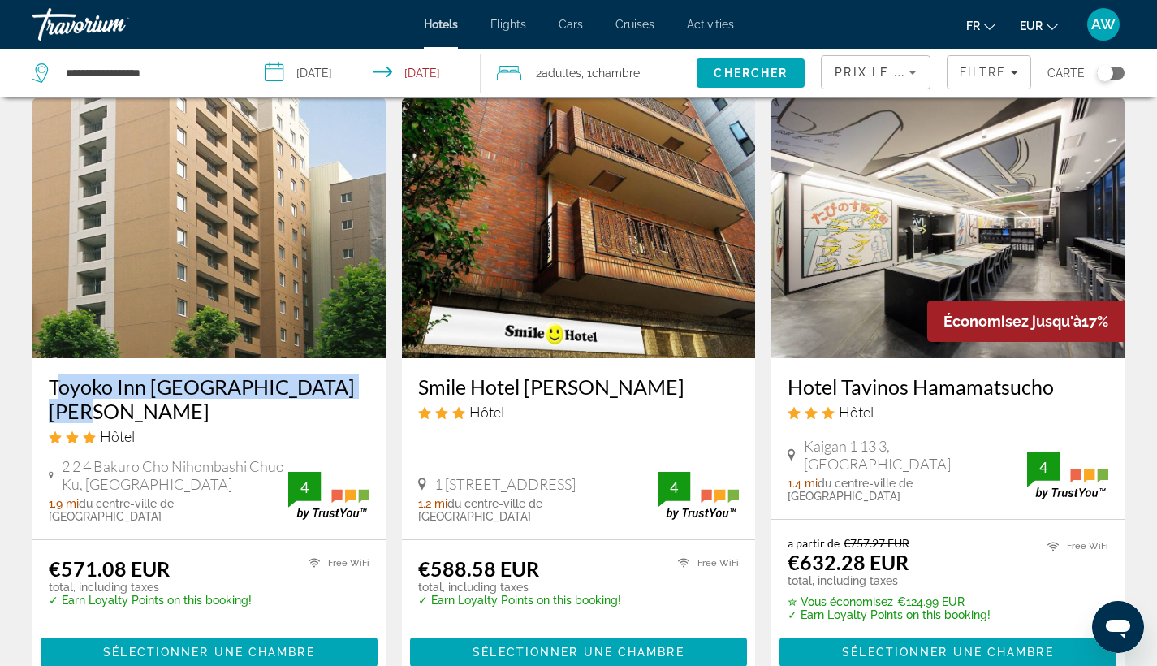
scroll to position [54, 0]
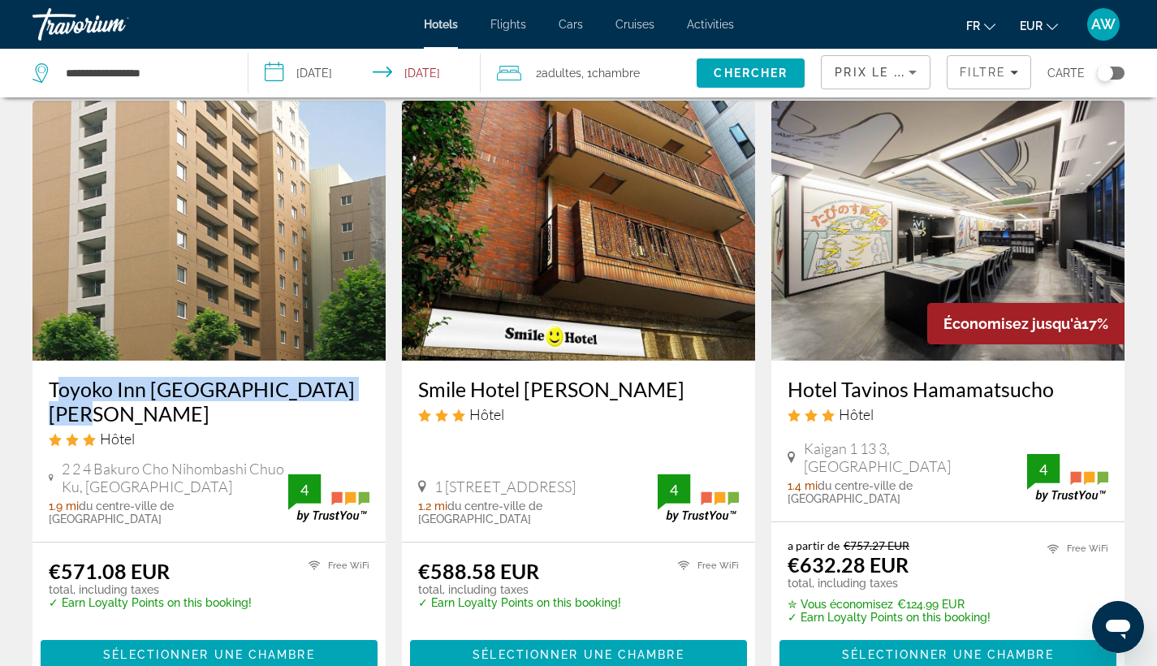
drag, startPoint x: 783, startPoint y: 388, endPoint x: 1072, endPoint y: 385, distance: 288.2
click at [1072, 385] on div "Hotel Tavinos Hamamatsucho Hôtel Kaigan 1 13 3, [GEOGRAPHIC_DATA] 1.4 mi du cen…" at bounding box center [947, 440] width 353 height 161
copy h3 "Hotel Tavinos Hamamatsucho"
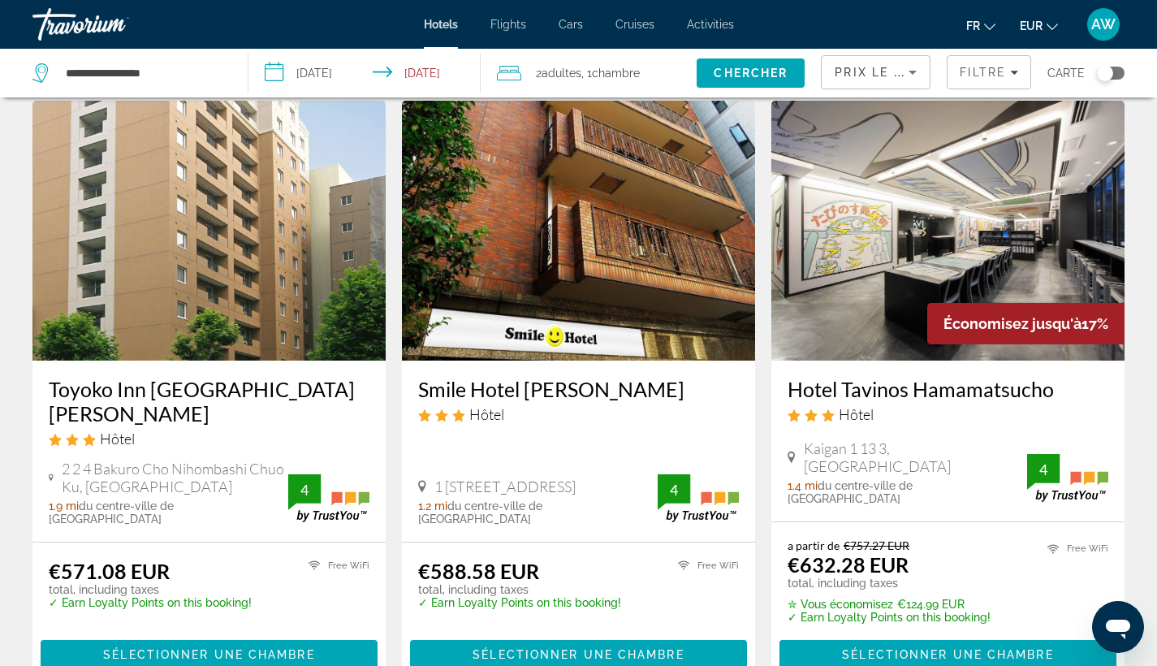
click at [878, 439] on div "Kaigan 1 13 3, [GEOGRAPHIC_DATA] 1.4 mi du centre-ville de [GEOGRAPHIC_DATA] de…" at bounding box center [947, 472] width 321 height 66
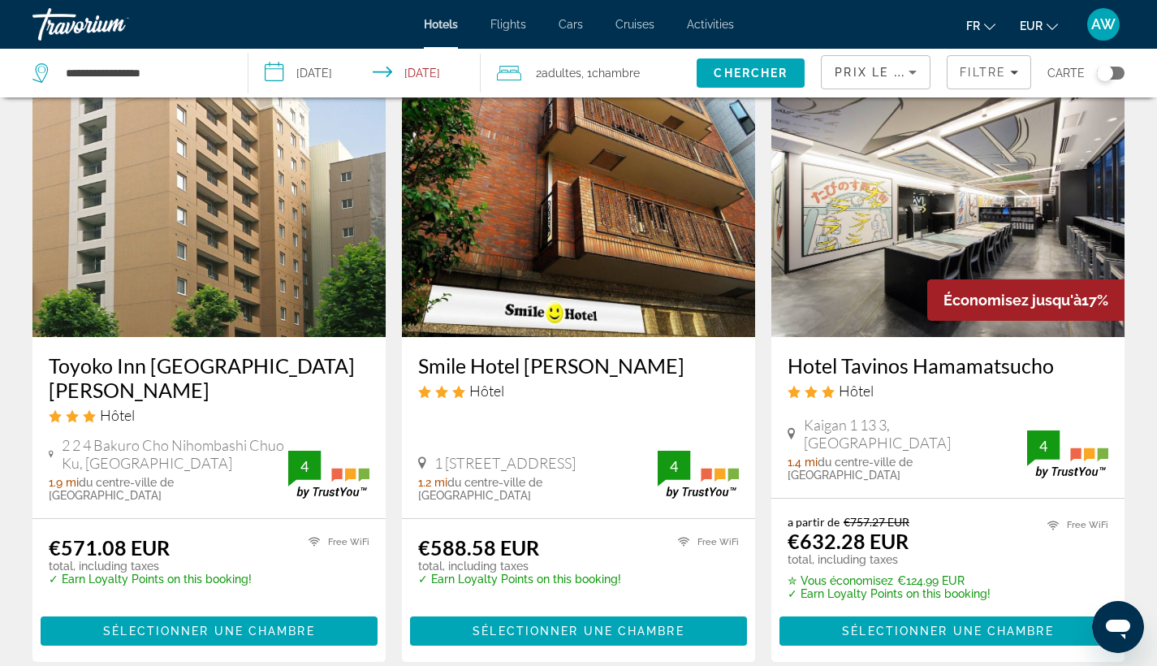
scroll to position [75, 0]
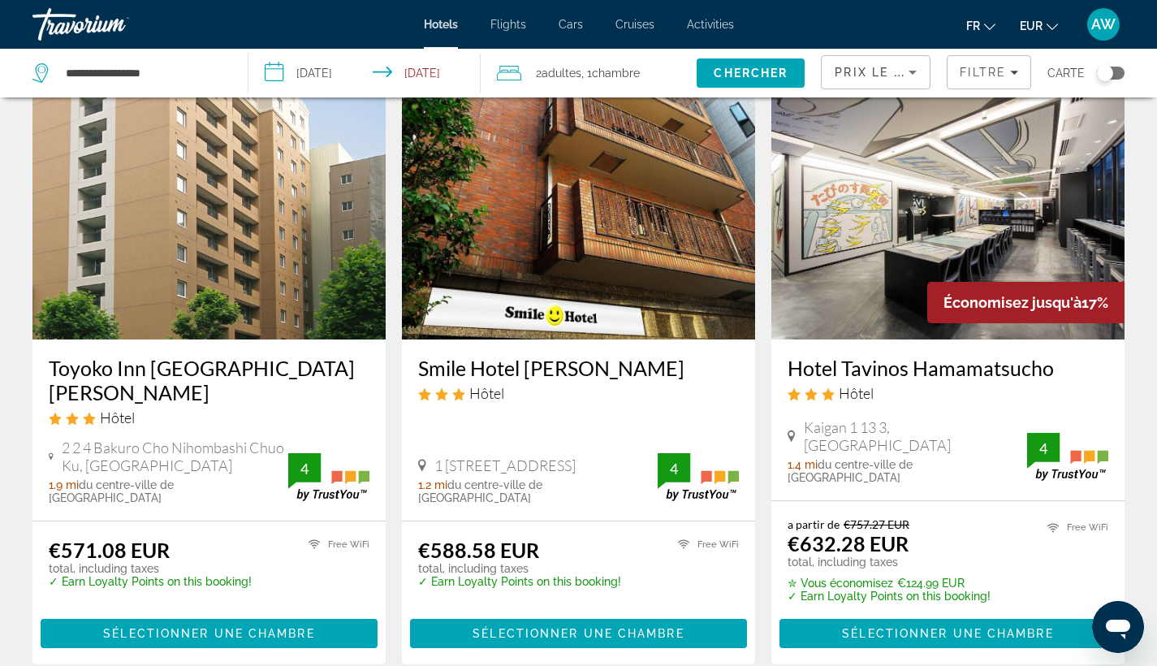
click at [865, 373] on h3 "Hotel Tavinos Hamamatsucho" at bounding box center [947, 368] width 321 height 24
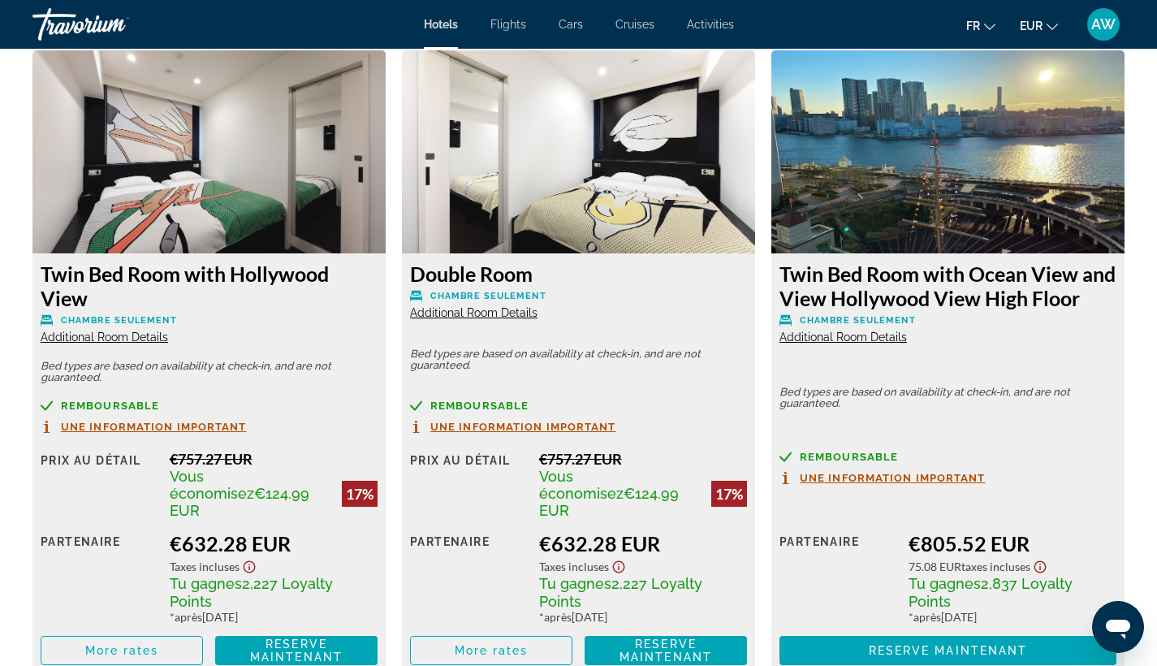
scroll to position [2248, 0]
click at [162, 647] on span "Main content" at bounding box center [121, 650] width 161 height 39
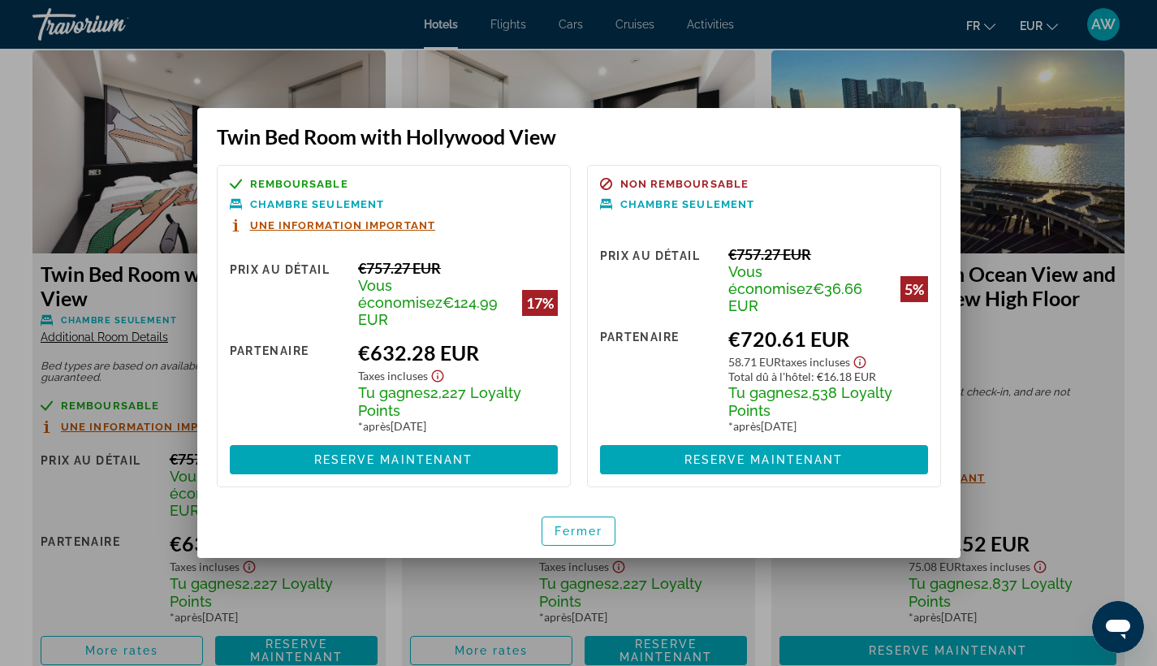
scroll to position [0, 0]
click at [591, 532] on span "button" at bounding box center [578, 530] width 73 height 39
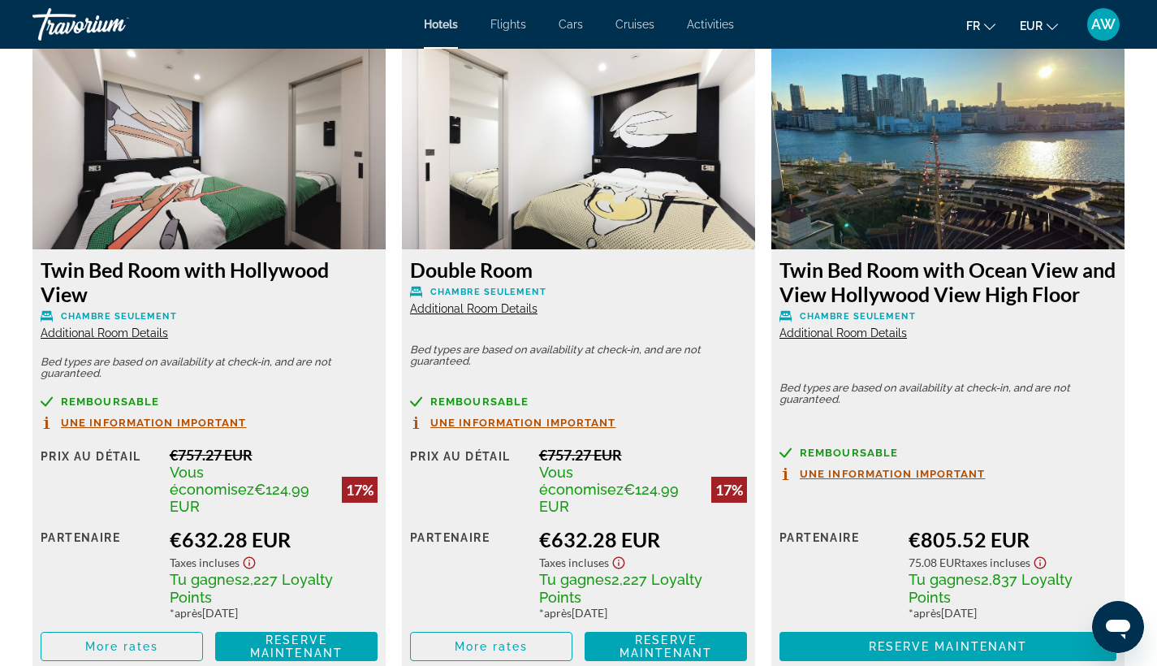
scroll to position [2257, 0]
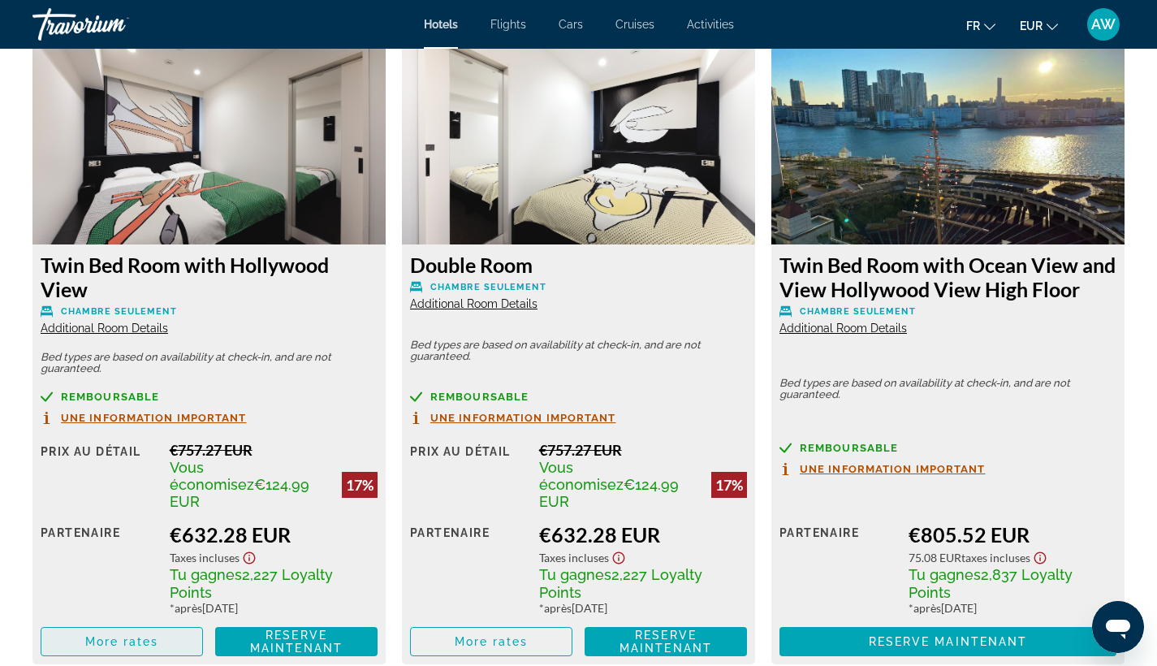
click at [137, 648] on span "Main content" at bounding box center [121, 641] width 161 height 39
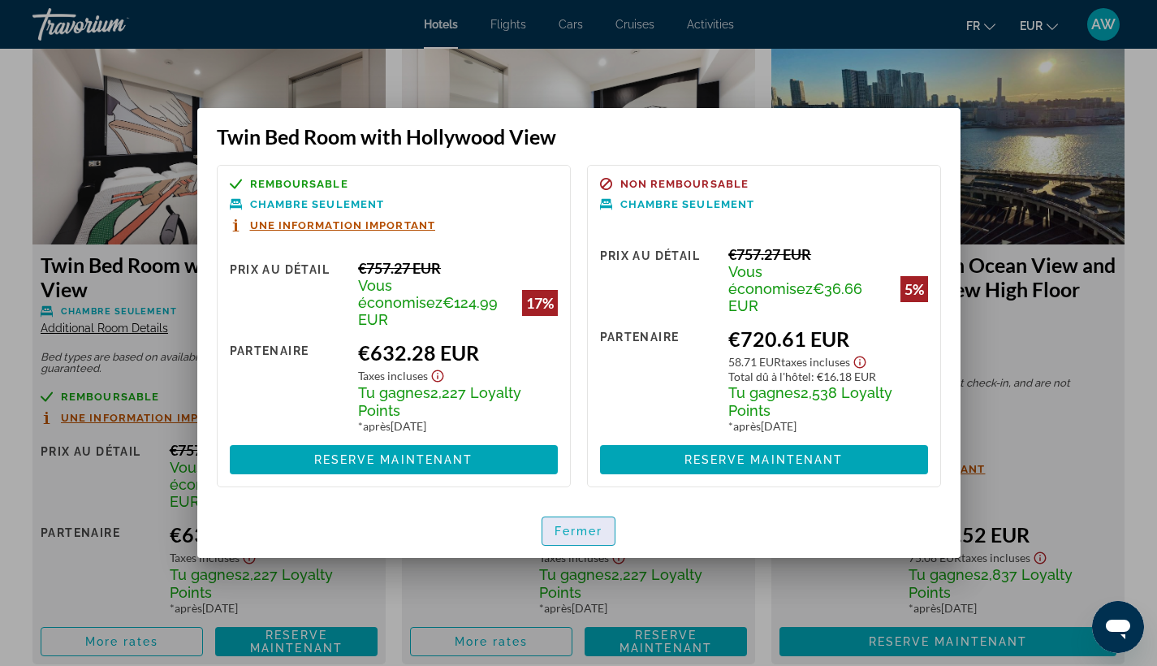
click at [584, 524] on span "Fermer" at bounding box center [578, 530] width 49 height 13
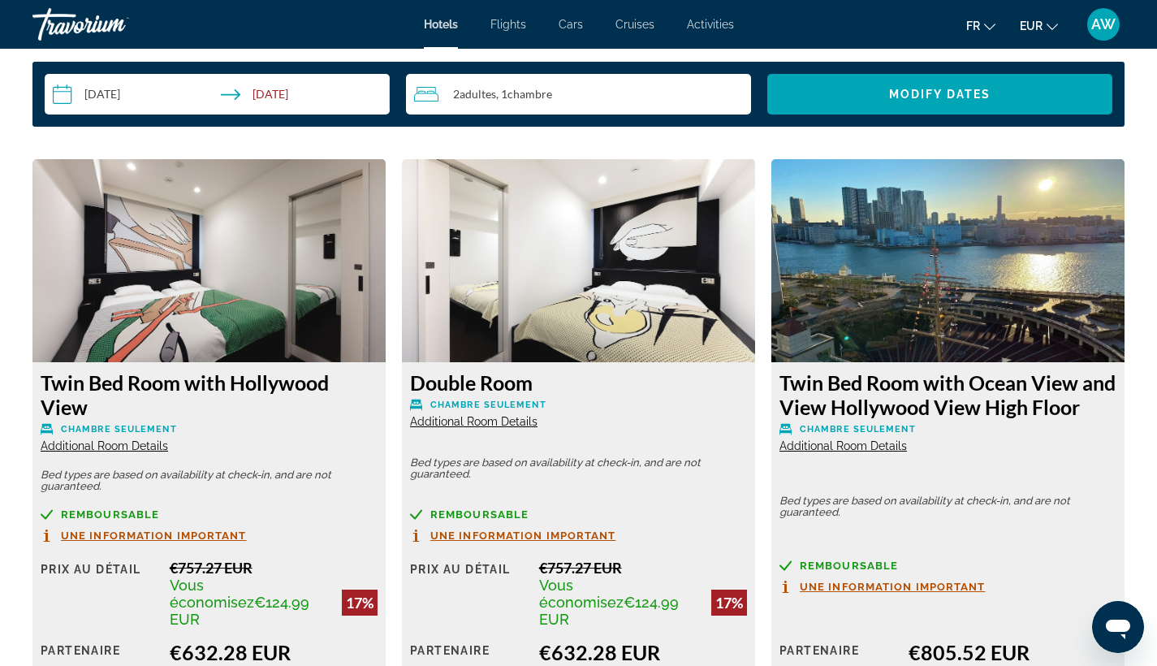
scroll to position [2124, 0]
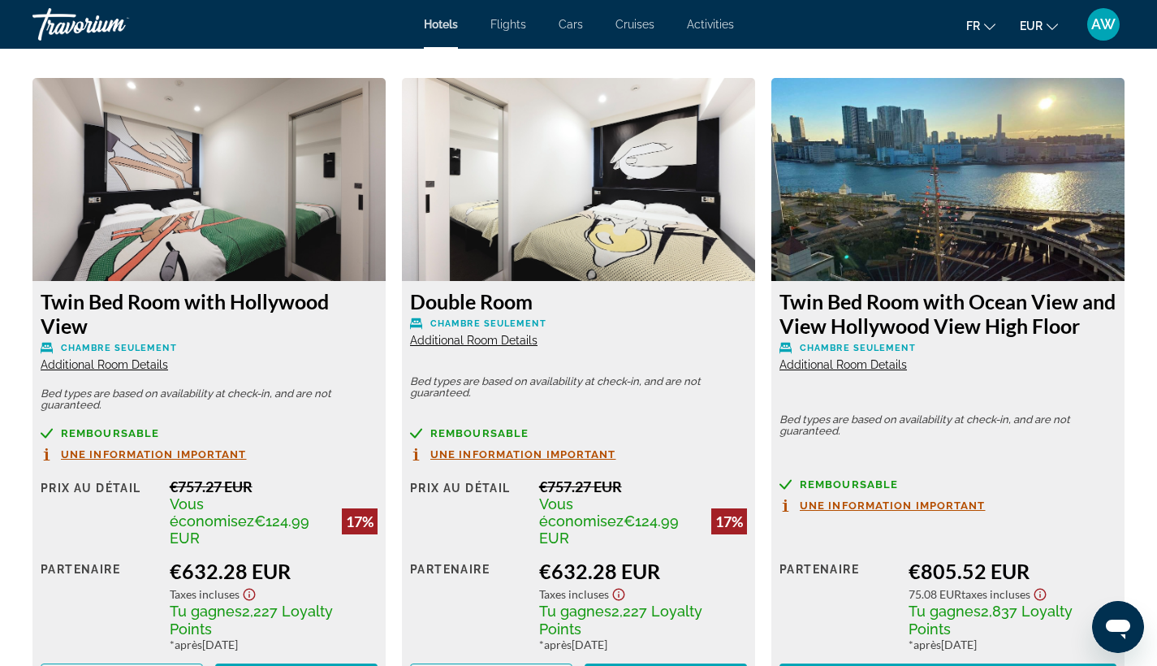
scroll to position [2217, 0]
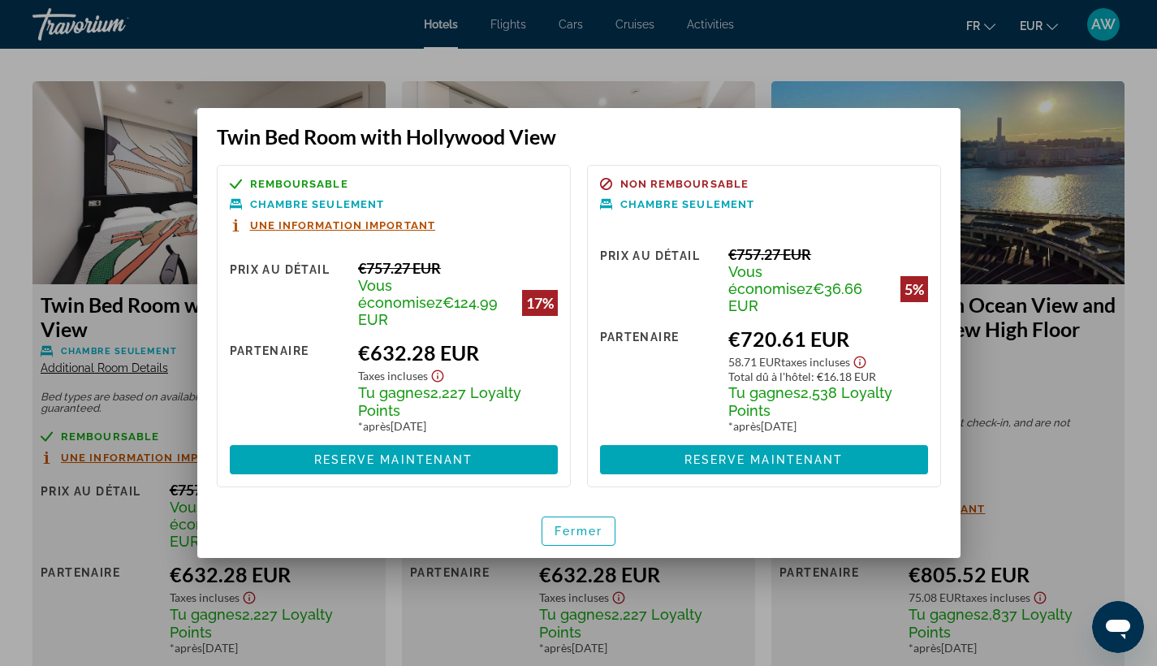
scroll to position [0, 0]
click at [553, 529] on span "button" at bounding box center [578, 530] width 73 height 39
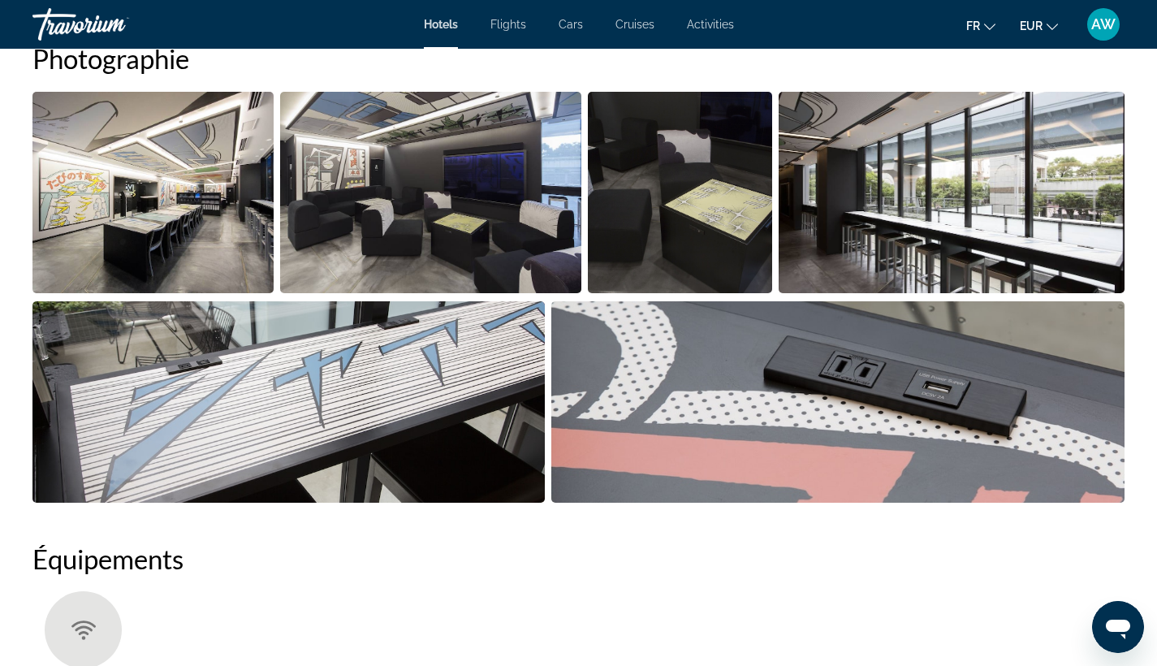
scroll to position [735, 0]
